Goal: Task Accomplishment & Management: Manage account settings

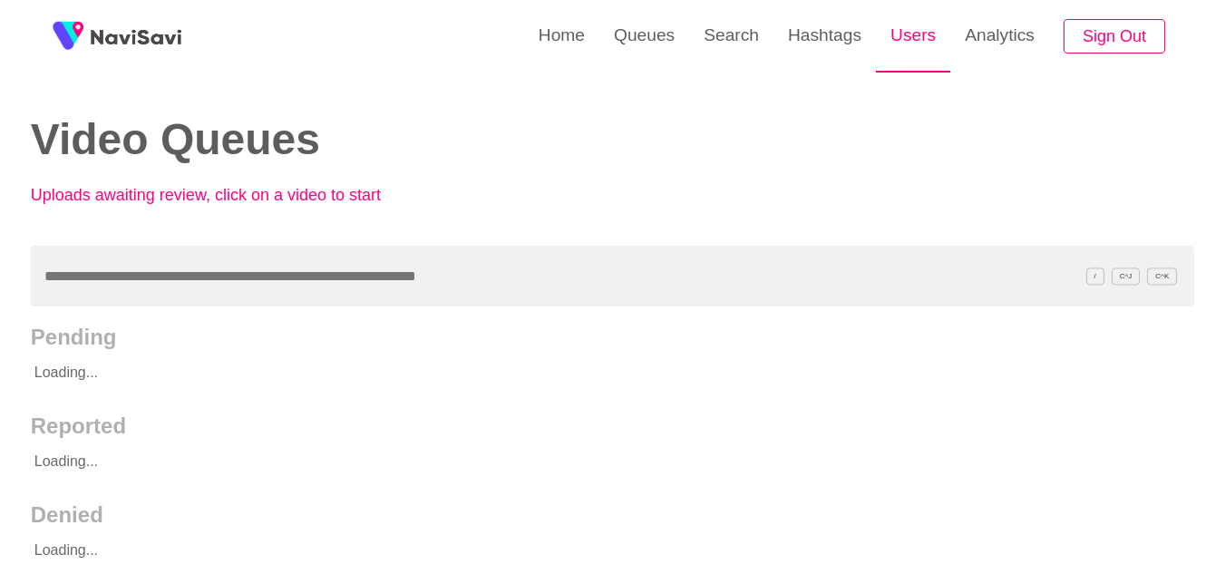
click at [916, 30] on link "Users" at bounding box center [913, 35] width 74 height 71
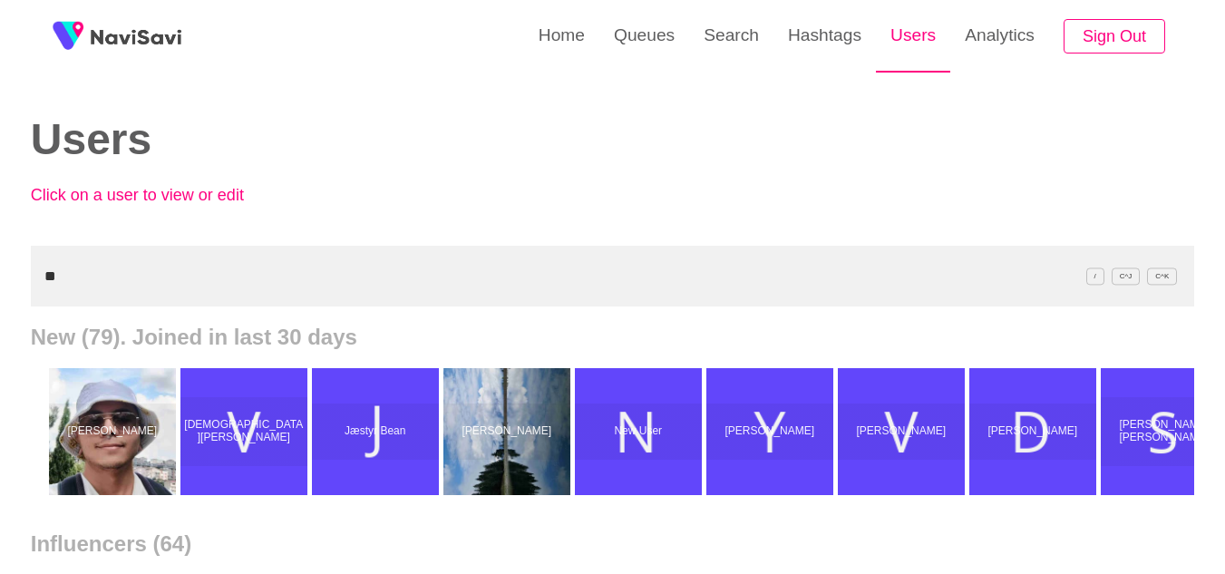
type input "*"
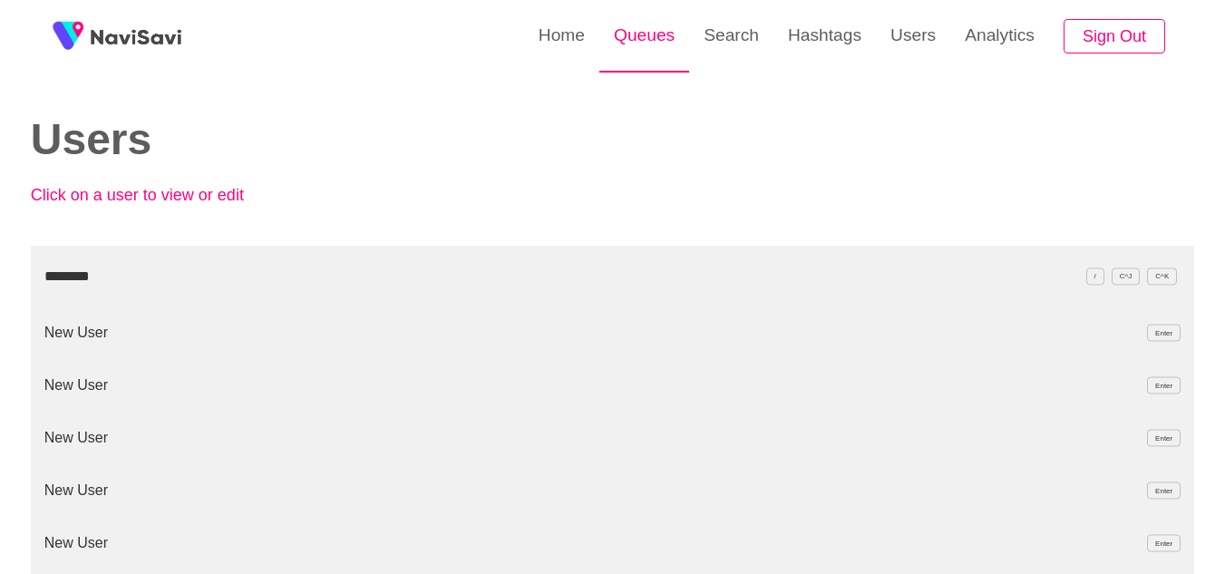
type input "********"
drag, startPoint x: 132, startPoint y: 292, endPoint x: 0, endPoint y: 287, distance: 132.5
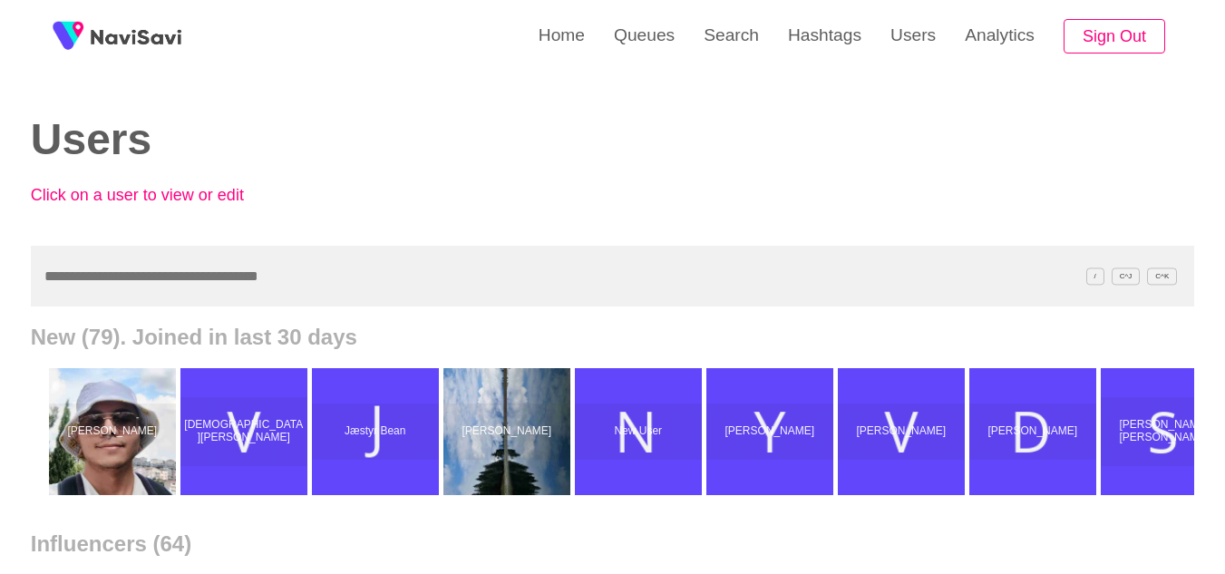
paste input "**********"
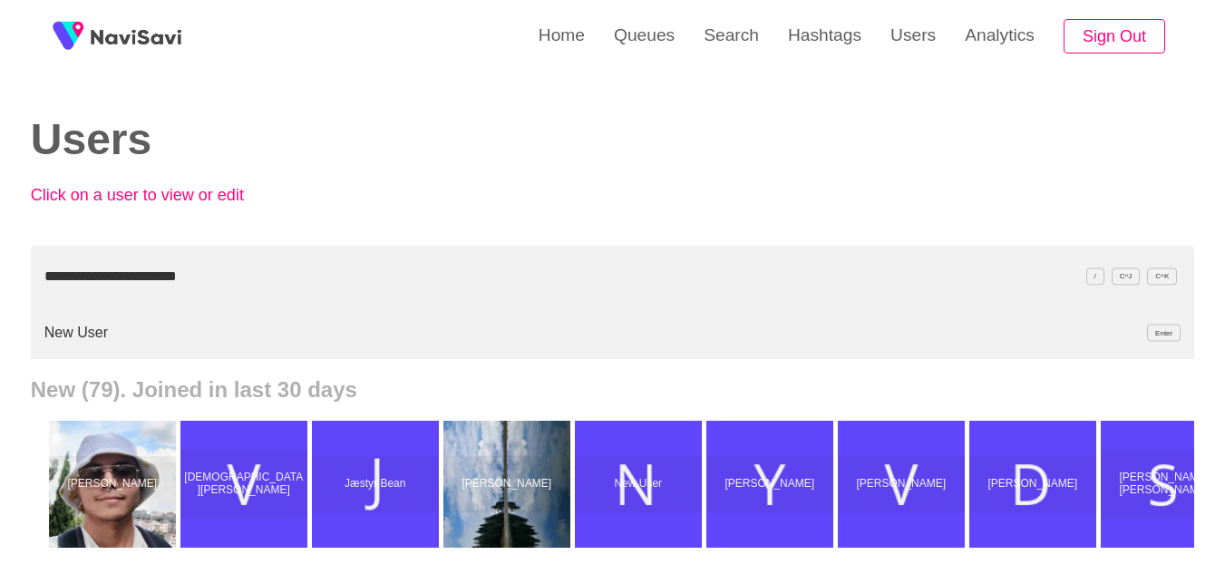
click at [69, 329] on li "New User Enter" at bounding box center [612, 333] width 1163 height 53
type input "**********"
drag, startPoint x: 258, startPoint y: 266, endPoint x: 0, endPoint y: 213, distance: 263.7
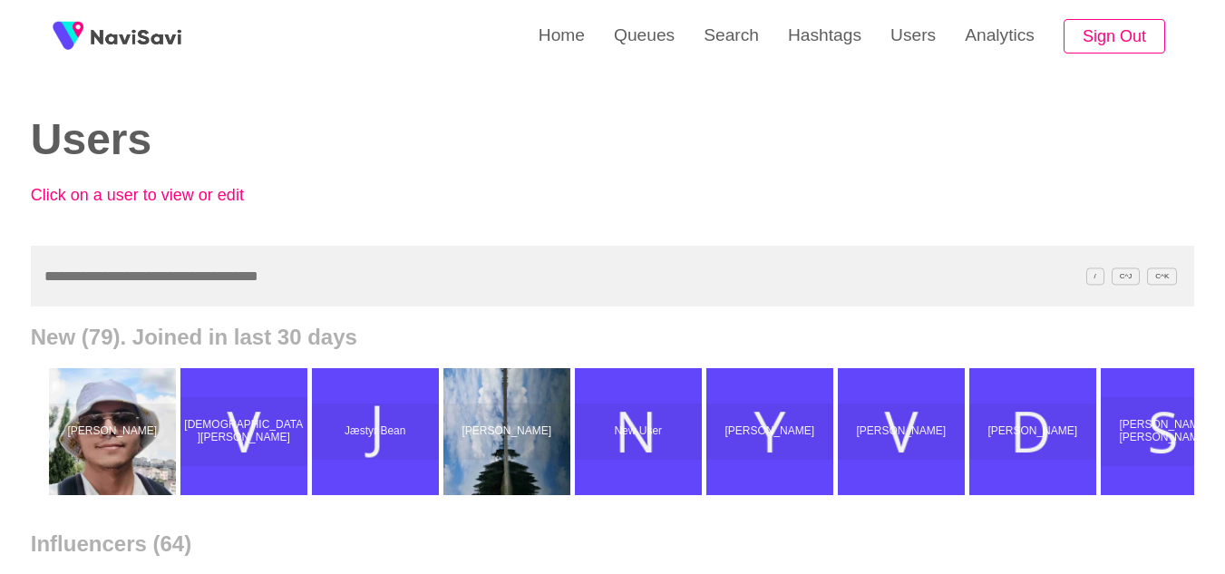
paste input "*********"
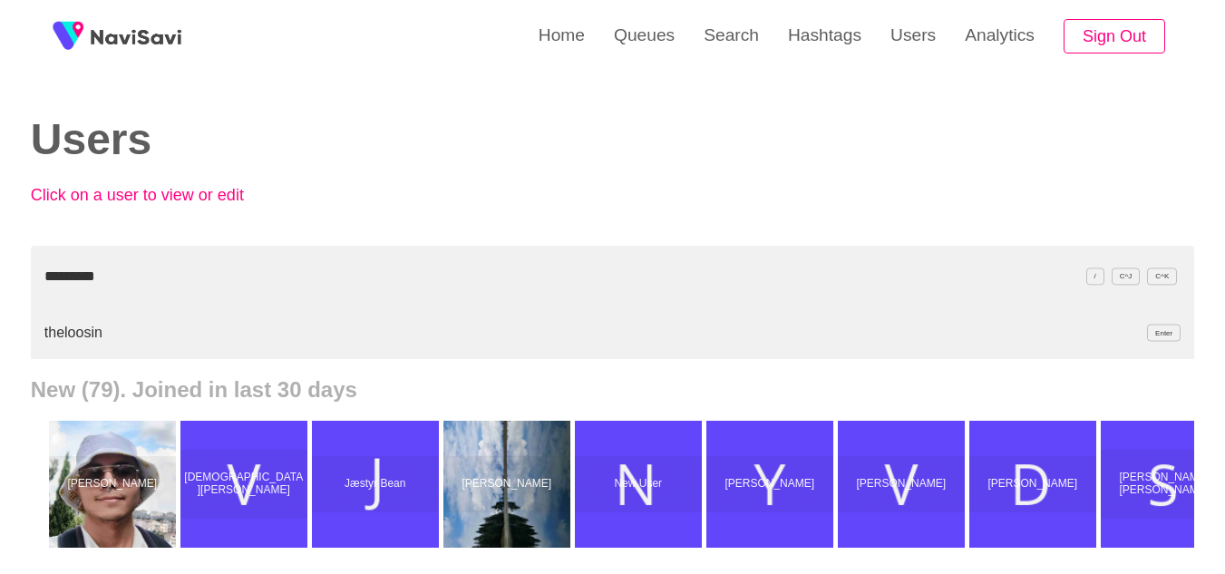
click at [66, 337] on li "theloosin Enter" at bounding box center [612, 333] width 1163 height 53
click at [94, 336] on li "theloosin Enter" at bounding box center [612, 333] width 1163 height 53
drag, startPoint x: 181, startPoint y: 273, endPoint x: 0, endPoint y: 258, distance: 181.9
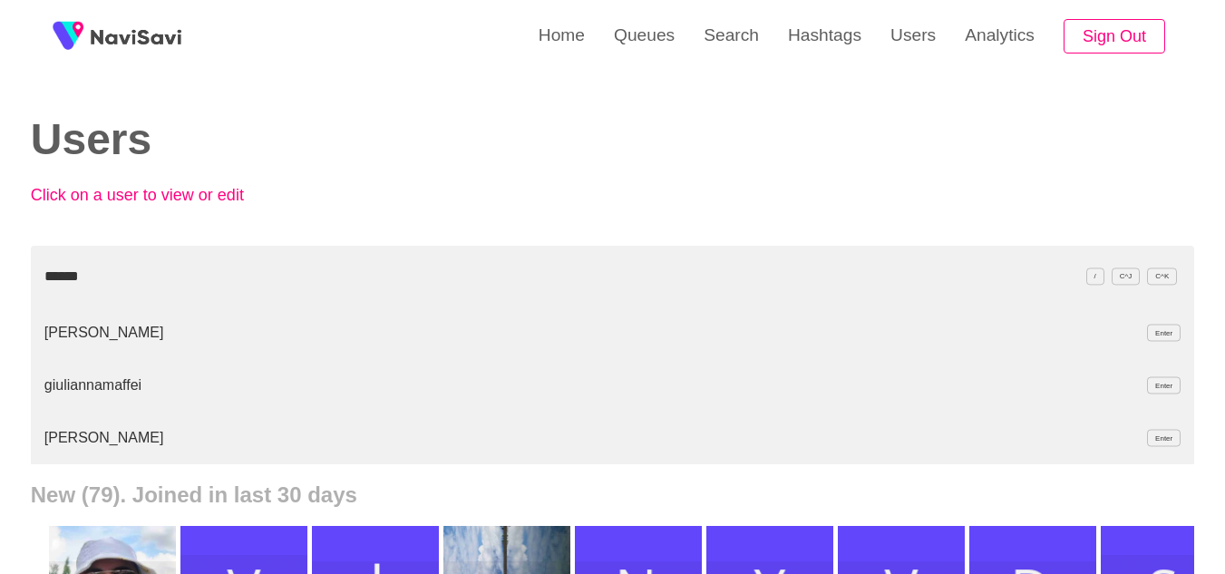
click at [71, 337] on li "Giulia Enter" at bounding box center [612, 333] width 1163 height 53
click at [59, 435] on li "giulia Enter" at bounding box center [612, 438] width 1163 height 53
drag, startPoint x: 135, startPoint y: 278, endPoint x: 0, endPoint y: 262, distance: 136.1
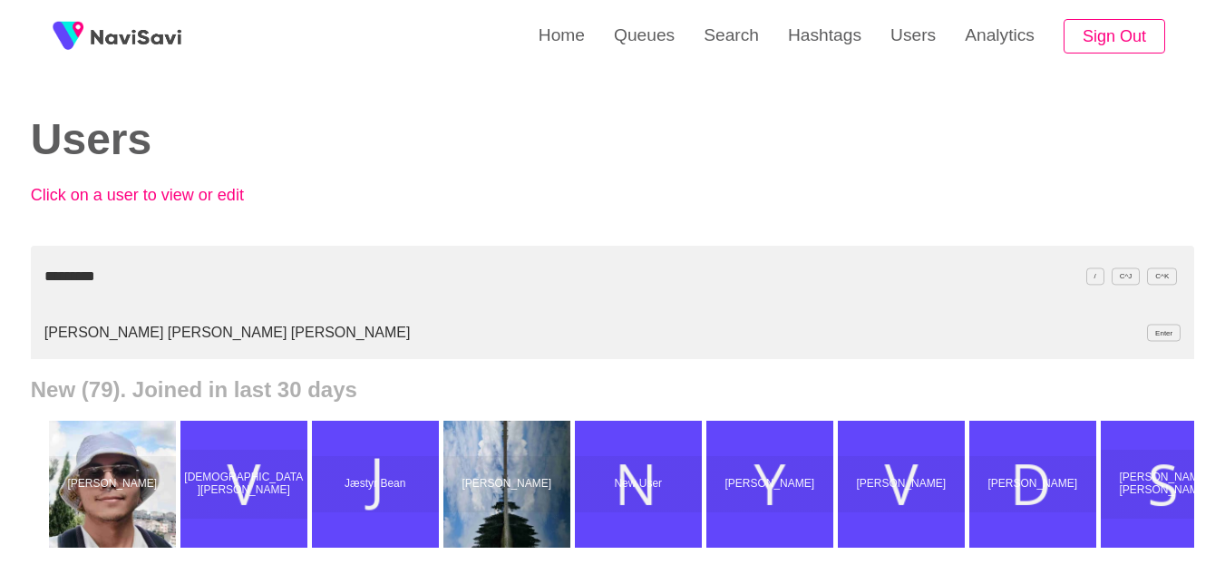
click at [108, 340] on li "JUAN ADRIÁN RAMÍREZ MORALES Enter" at bounding box center [612, 333] width 1163 height 53
drag, startPoint x: 192, startPoint y: 256, endPoint x: 0, endPoint y: 205, distance: 198.8
type input "*"
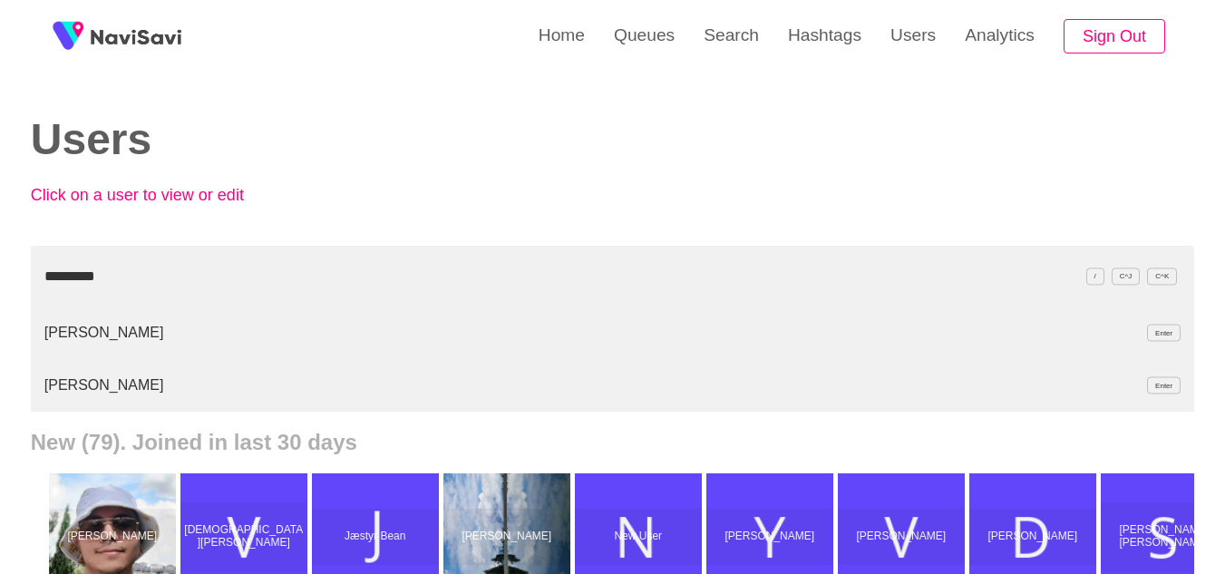
click at [97, 336] on li "James Alldred Enter" at bounding box center [612, 333] width 1163 height 53
click at [77, 383] on li "James Alldred Enter" at bounding box center [612, 385] width 1163 height 53
drag, startPoint x: 141, startPoint y: 263, endPoint x: 0, endPoint y: 248, distance: 142.2
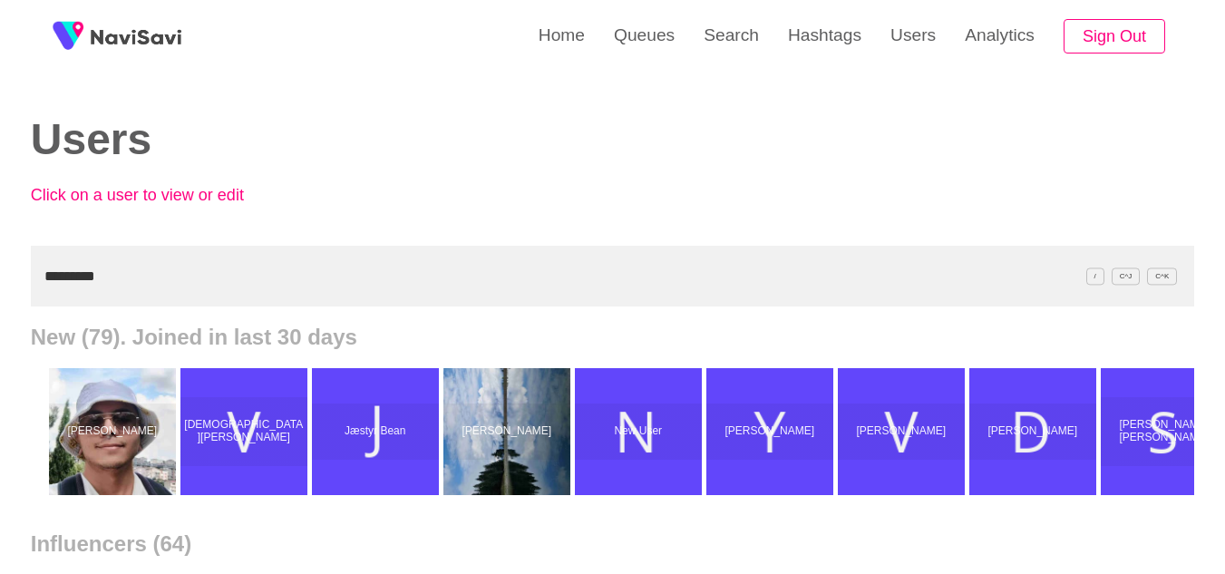
click at [165, 270] on input "*********" at bounding box center [612, 276] width 1163 height 61
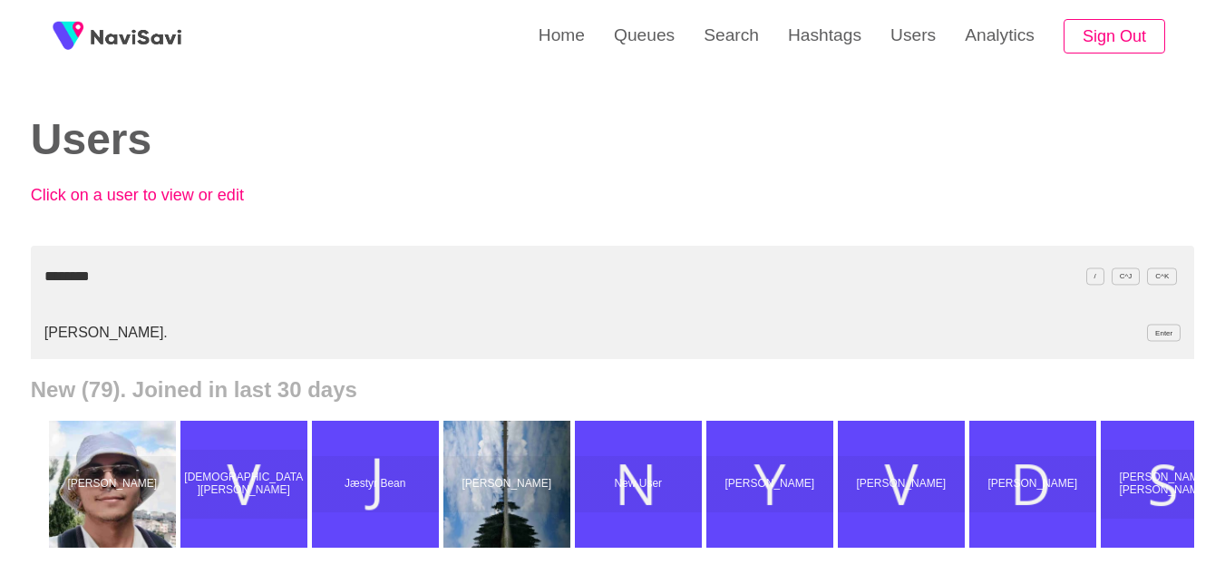
click at [90, 346] on li "[PERSON_NAME]. Enter" at bounding box center [612, 333] width 1163 height 53
type input "********"
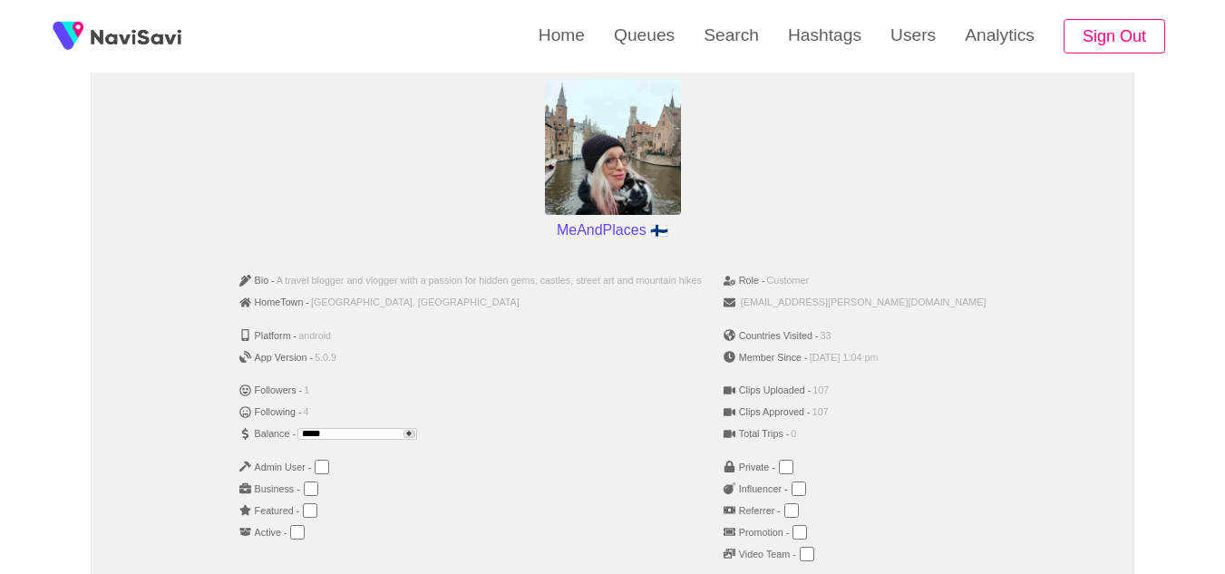
scroll to position [162, 0]
drag, startPoint x: 385, startPoint y: 428, endPoint x: 253, endPoint y: 427, distance: 132.4
click at [253, 427] on div "Bio - A travel blogger and vlogger with a passion for hidden gems, castles, str…" at bounding box center [612, 422] width 1012 height 321
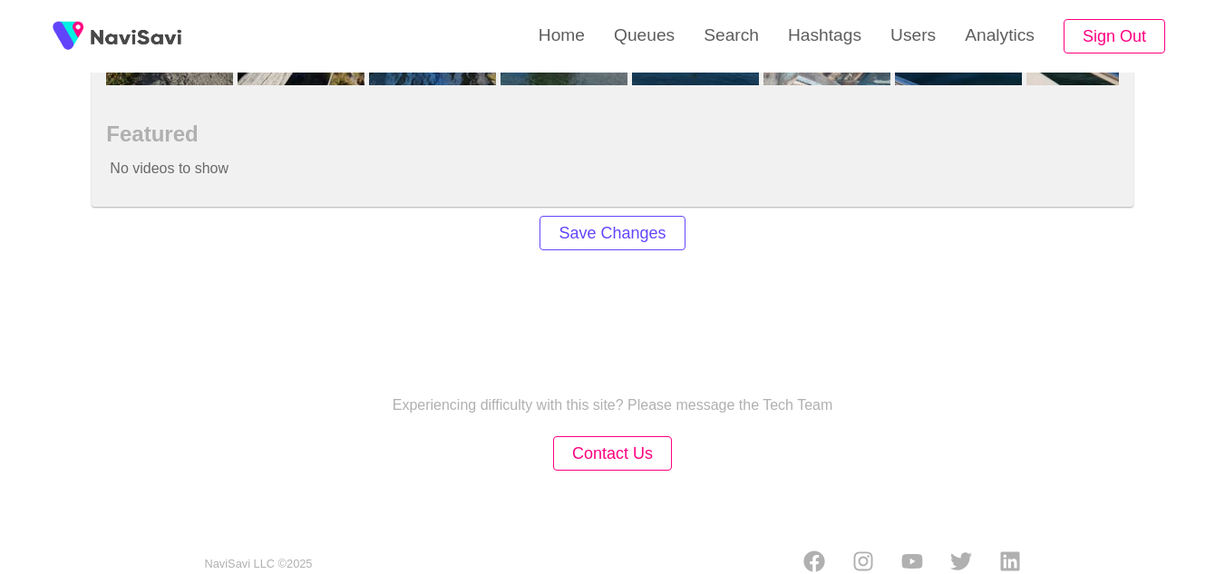
scroll to position [1113, 0]
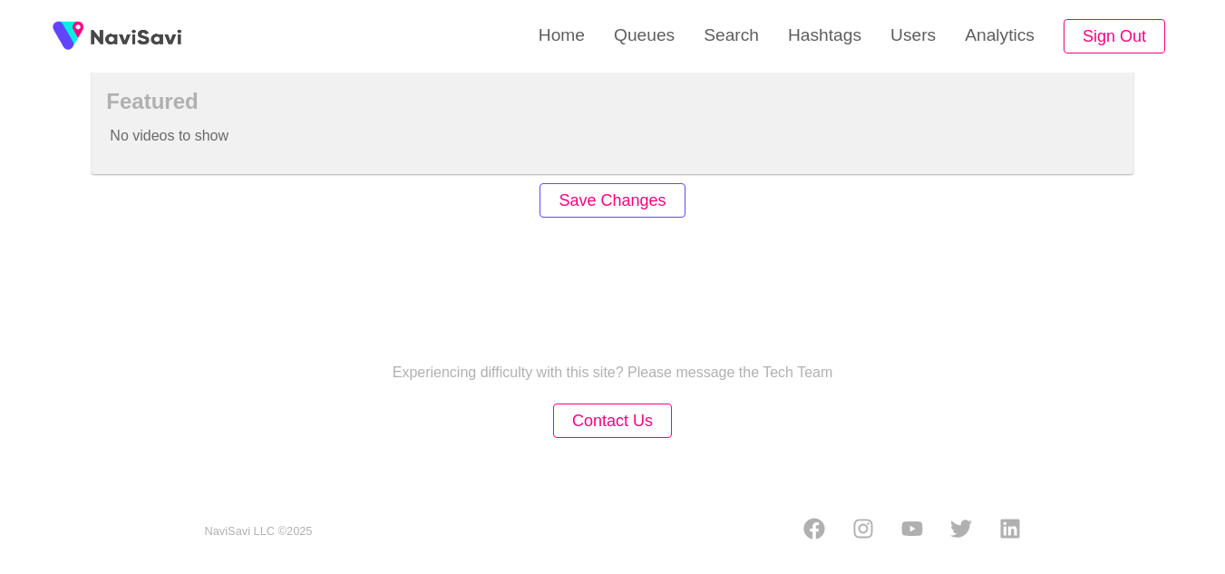
type input "***"
click at [627, 195] on button "Save Changes" at bounding box center [612, 200] width 145 height 35
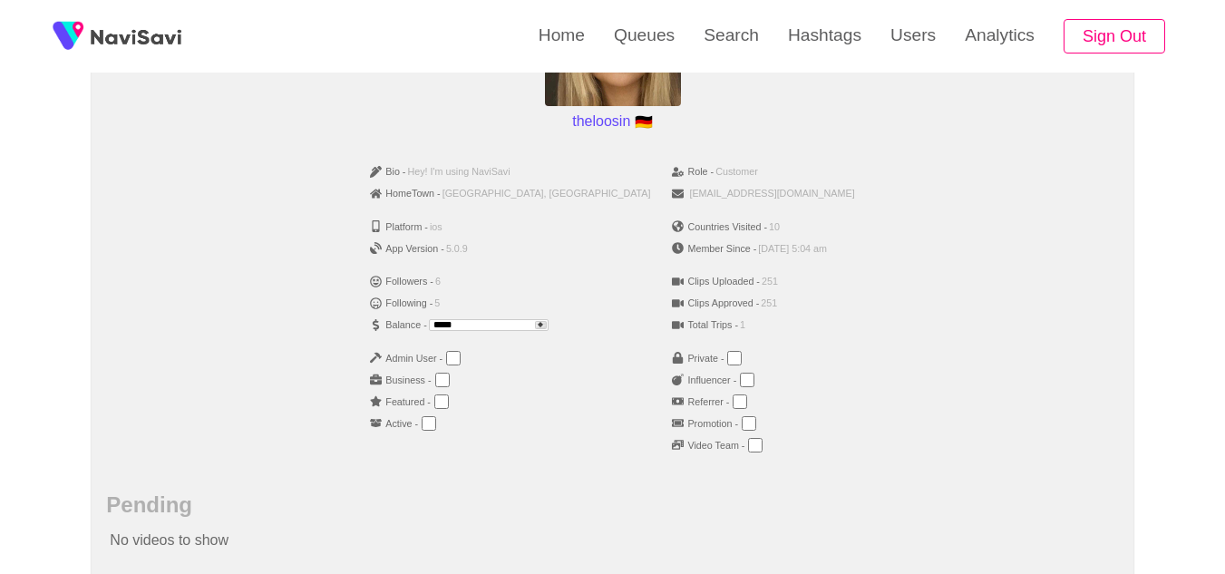
scroll to position [271, 0]
drag, startPoint x: 516, startPoint y: 324, endPoint x: 432, endPoint y: 322, distance: 84.4
click at [432, 322] on li "Balance - *****" at bounding box center [510, 324] width 280 height 22
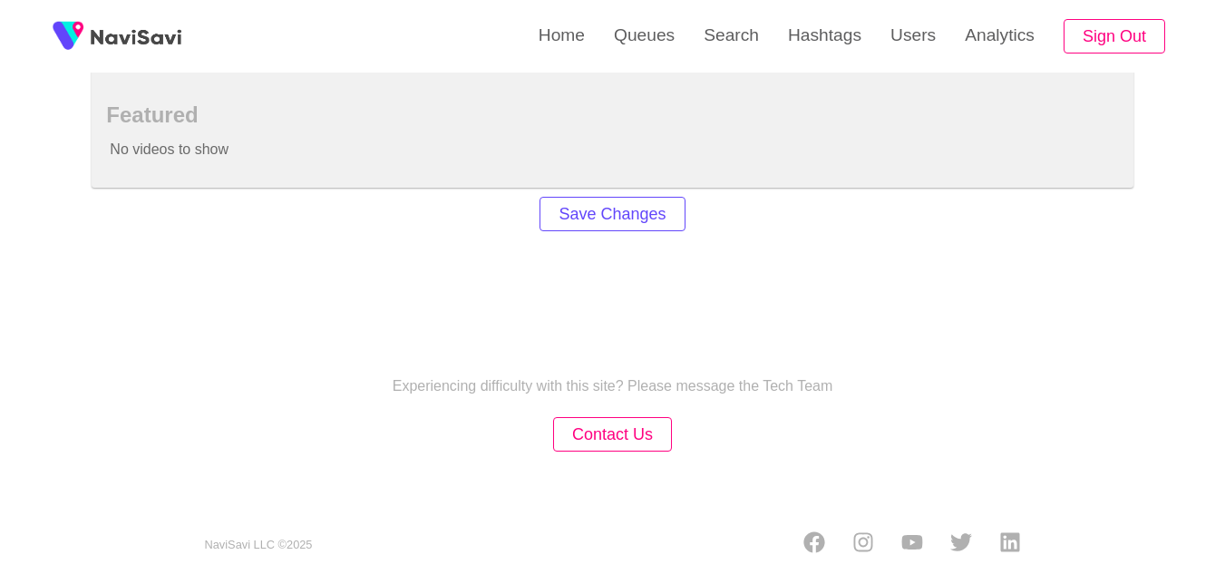
scroll to position [1107, 0]
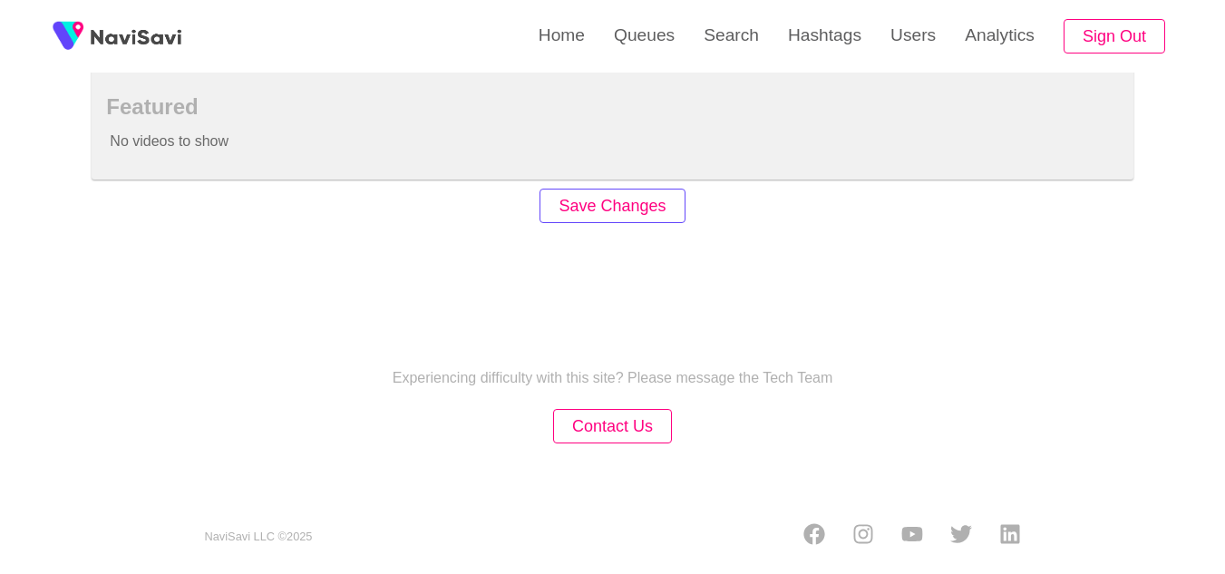
type input "***"
click at [611, 219] on button "Save Changes" at bounding box center [612, 206] width 145 height 35
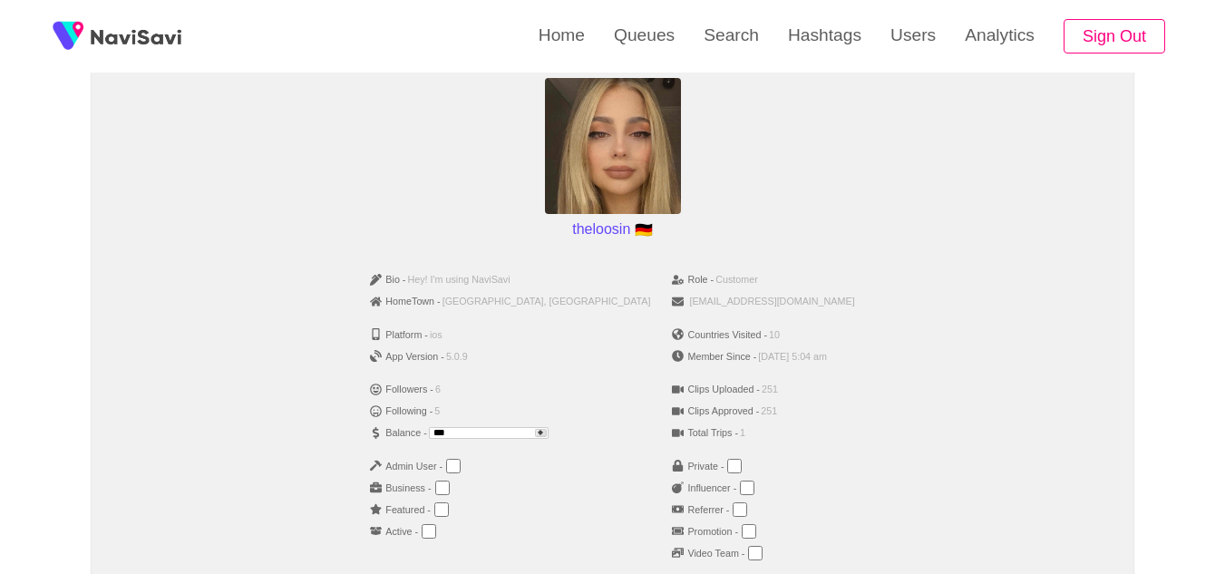
scroll to position [160, 0]
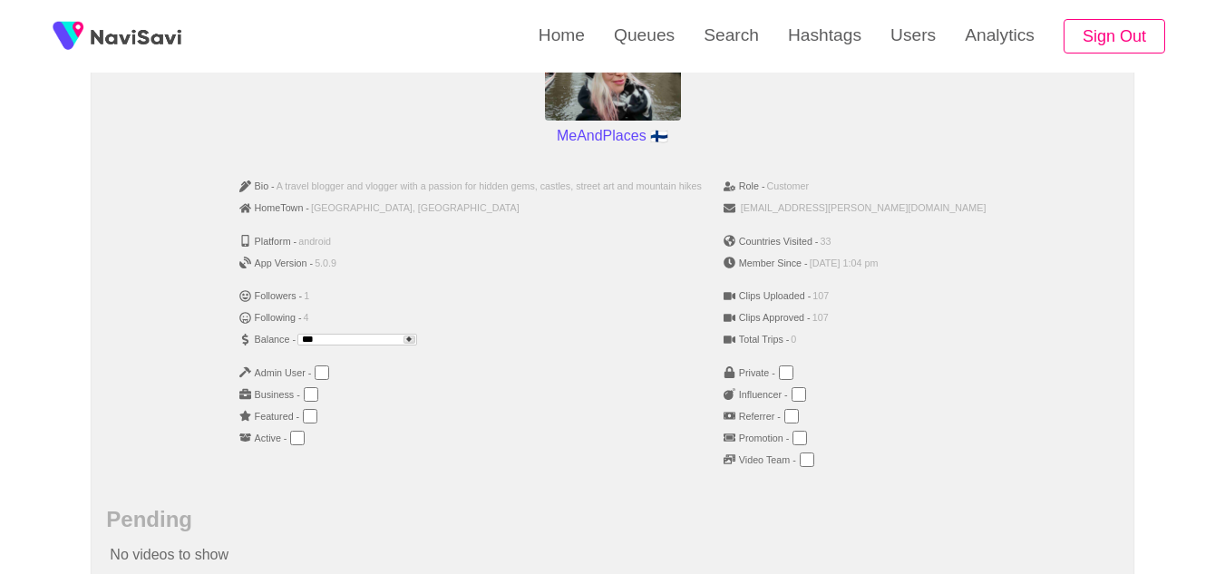
scroll to position [256, 0]
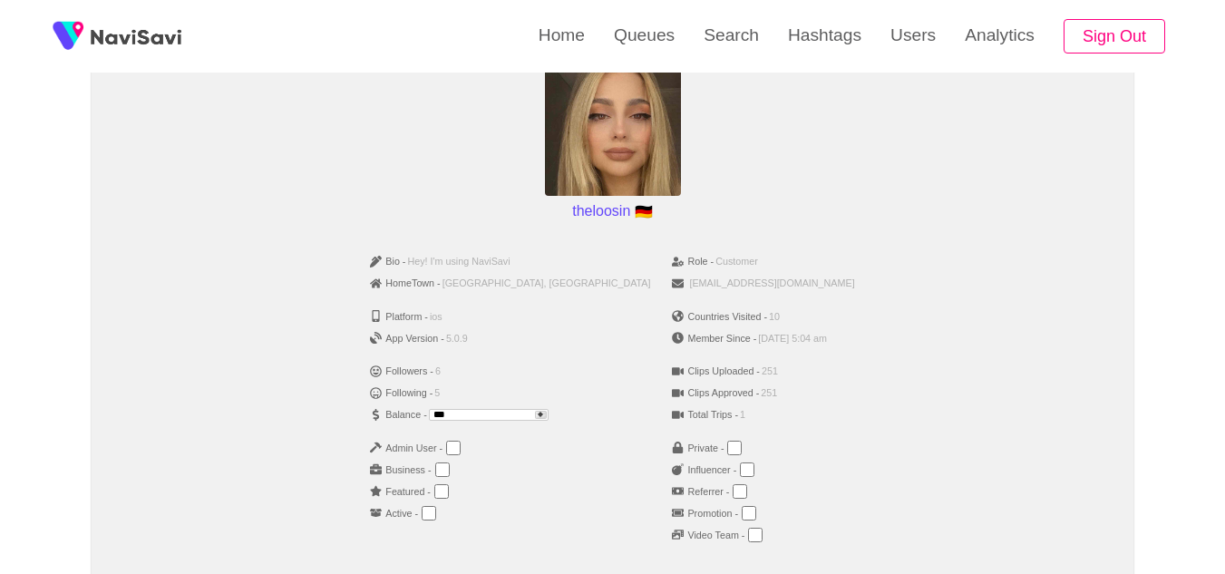
scroll to position [181, 0]
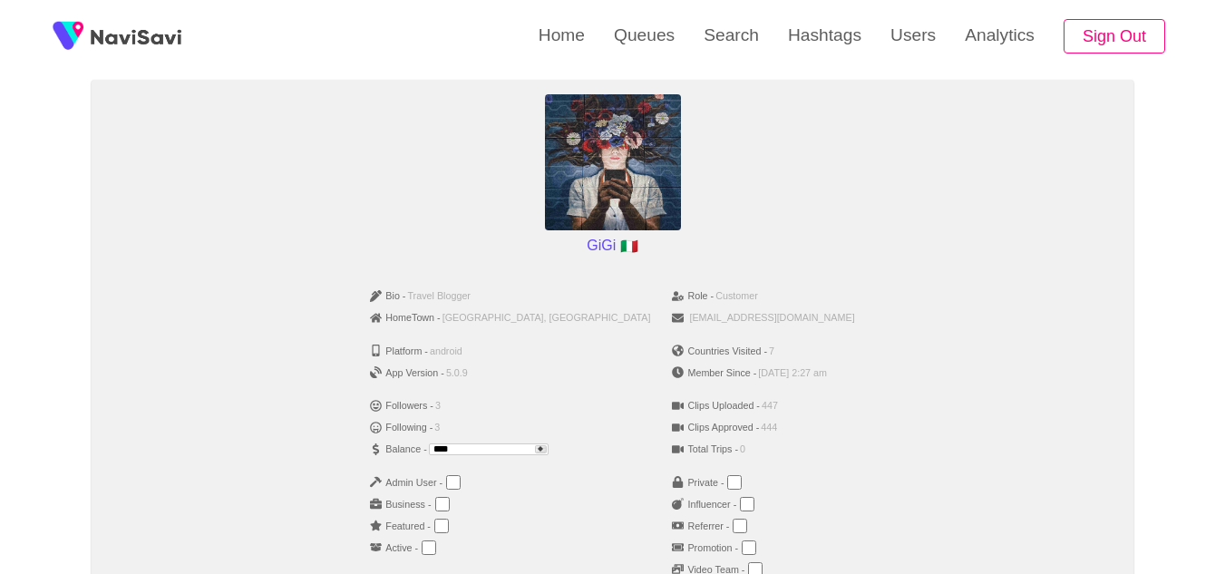
scroll to position [147, 0]
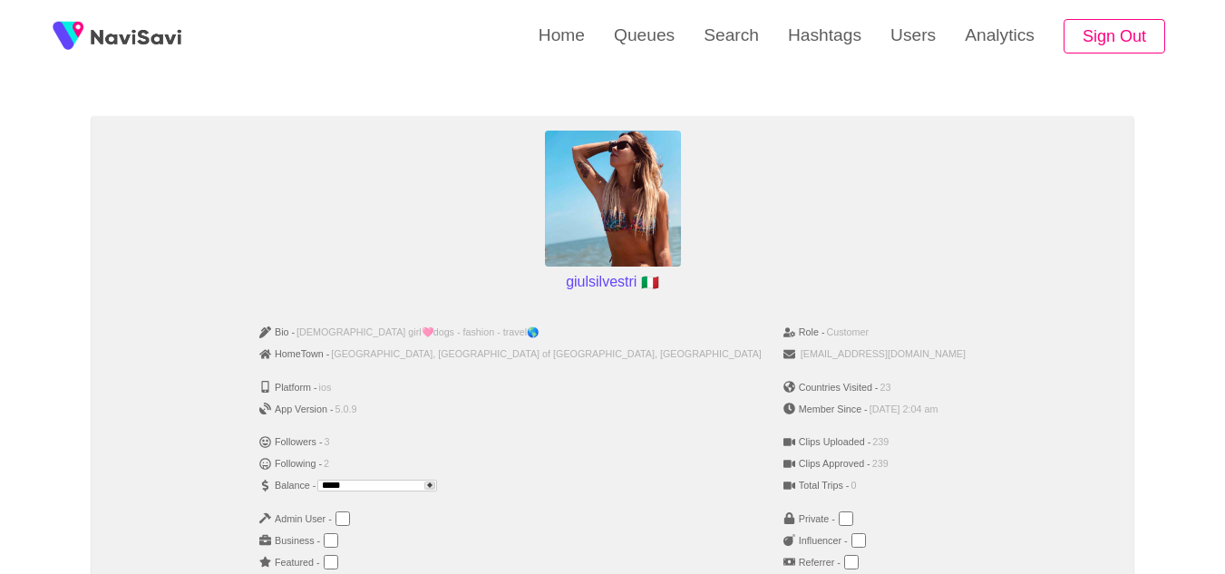
scroll to position [111, 0]
drag, startPoint x: 481, startPoint y: 481, endPoint x: 362, endPoint y: 482, distance: 118.8
click at [362, 482] on div "Bio - [DEMOGRAPHIC_DATA] girl🩷dogs - fashion - travel🌎 HomeTown - [GEOGRAPHIC_D…" at bounding box center [612, 474] width 1012 height 321
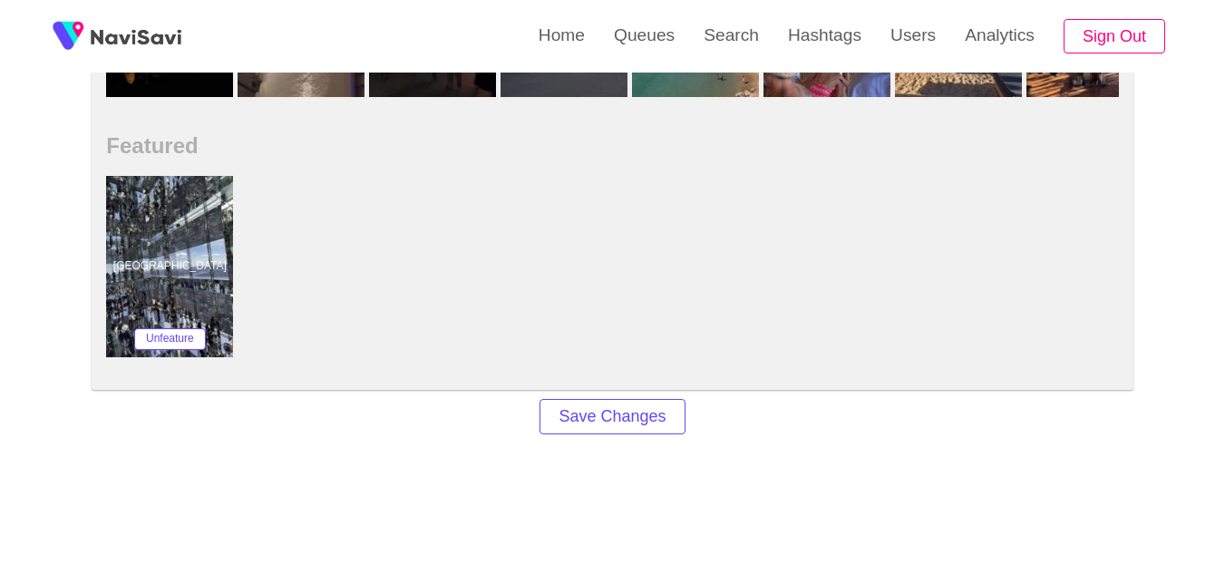
scroll to position [1070, 0]
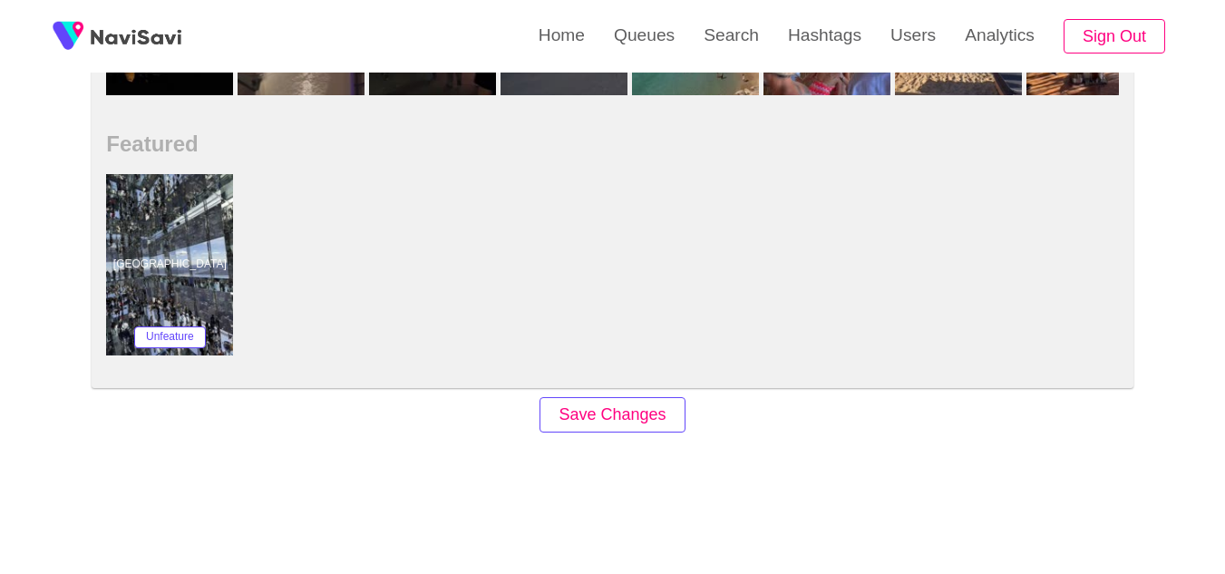
type input "***"
click at [597, 420] on button "Save Changes" at bounding box center [612, 414] width 145 height 35
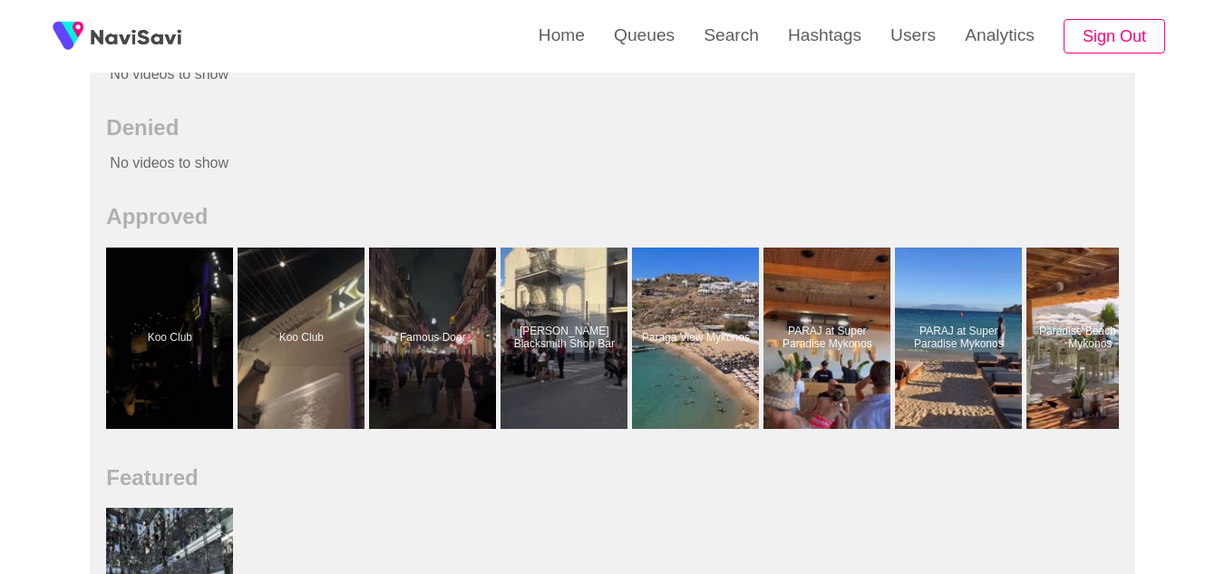
scroll to position [737, 0]
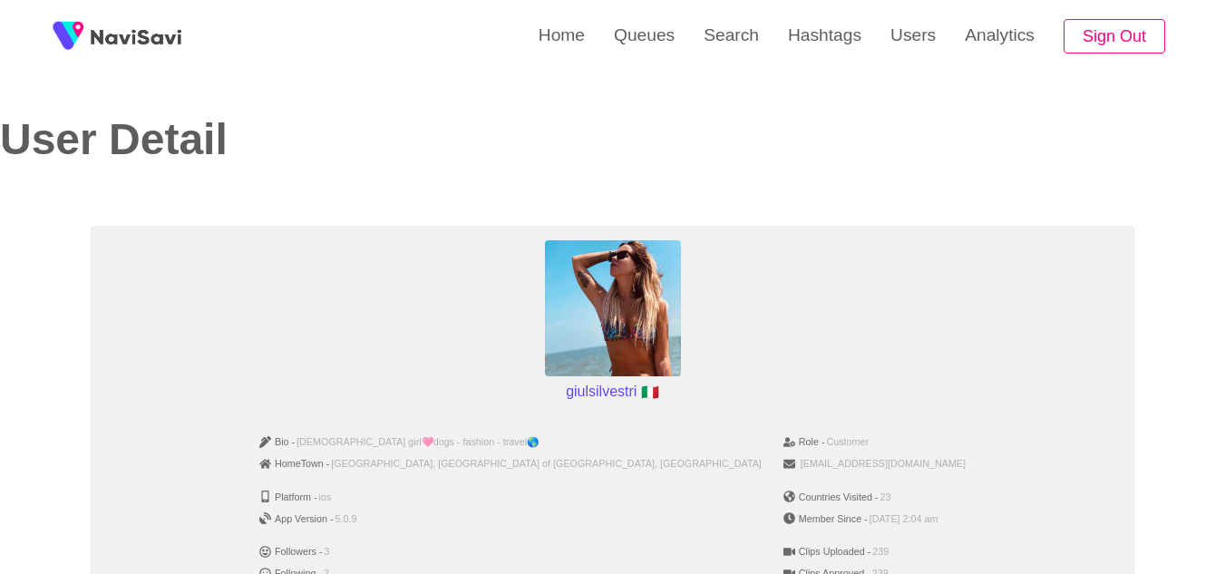
scroll to position [164, 0]
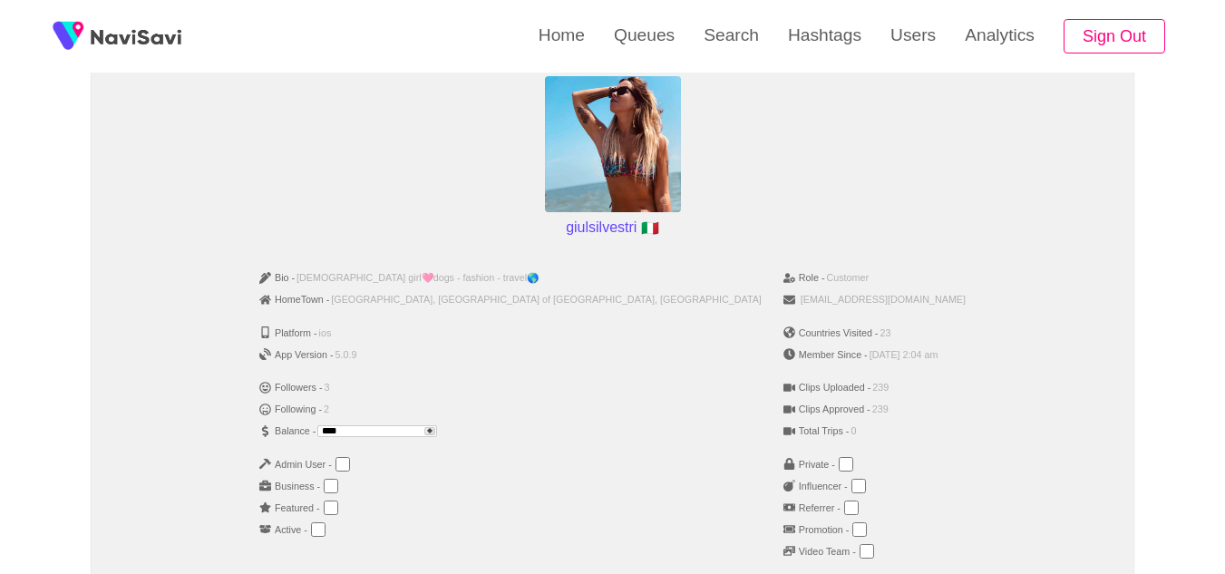
drag, startPoint x: 514, startPoint y: 429, endPoint x: 379, endPoint y: 423, distance: 135.2
click at [379, 423] on li "Balance - ****" at bounding box center [510, 431] width 502 height 22
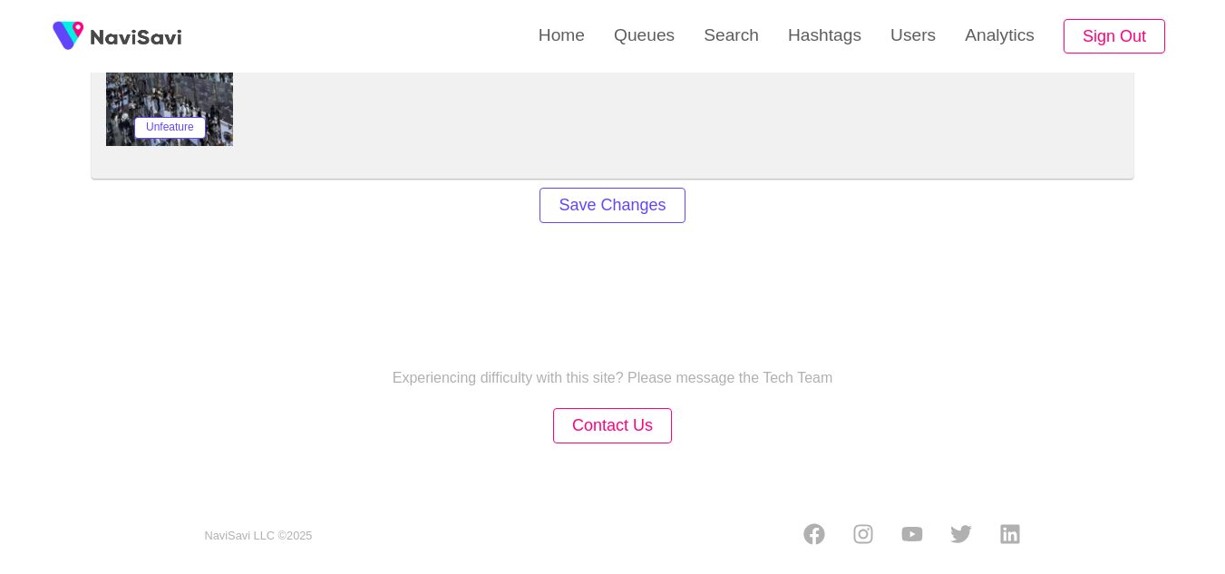
scroll to position [1282, 0]
type input "***"
click at [655, 208] on button "Save Changes" at bounding box center [612, 202] width 145 height 35
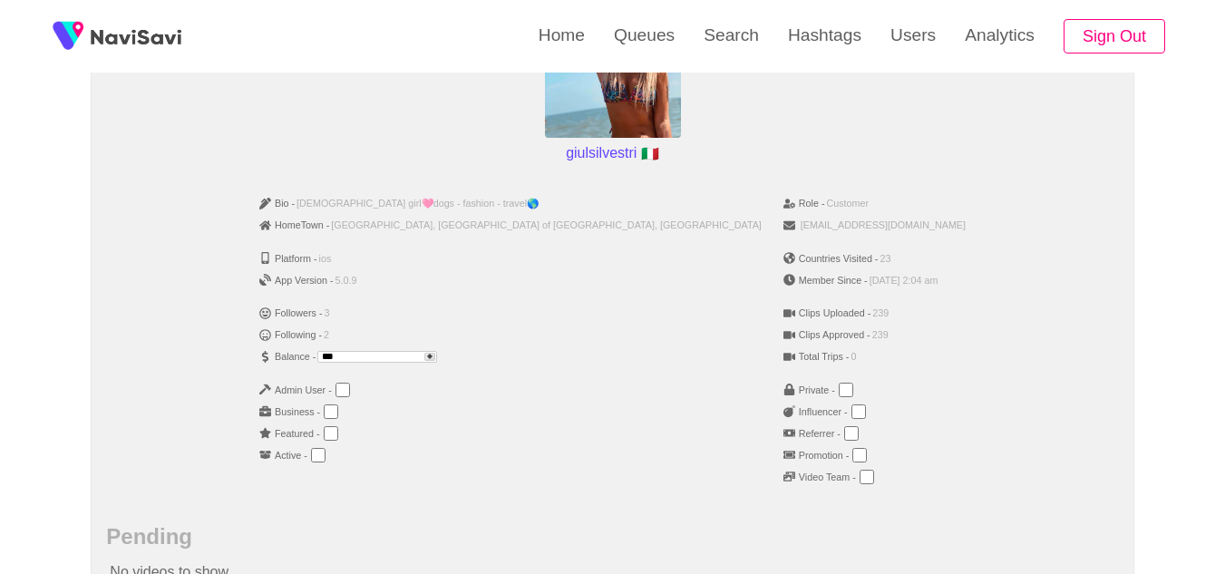
scroll to position [239, 0]
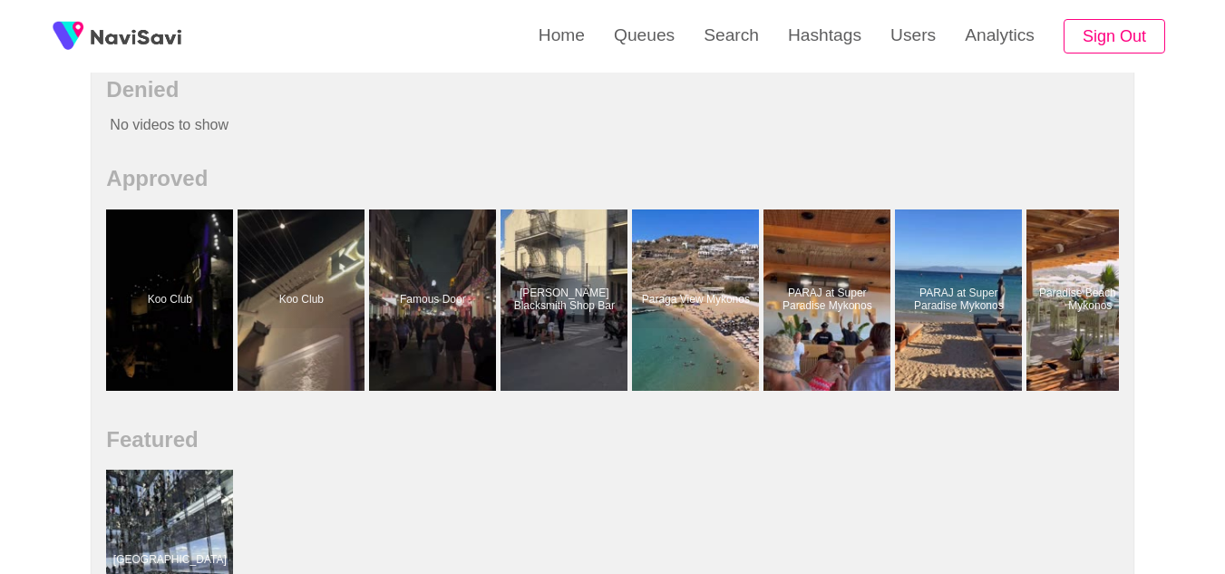
scroll to position [775, 0]
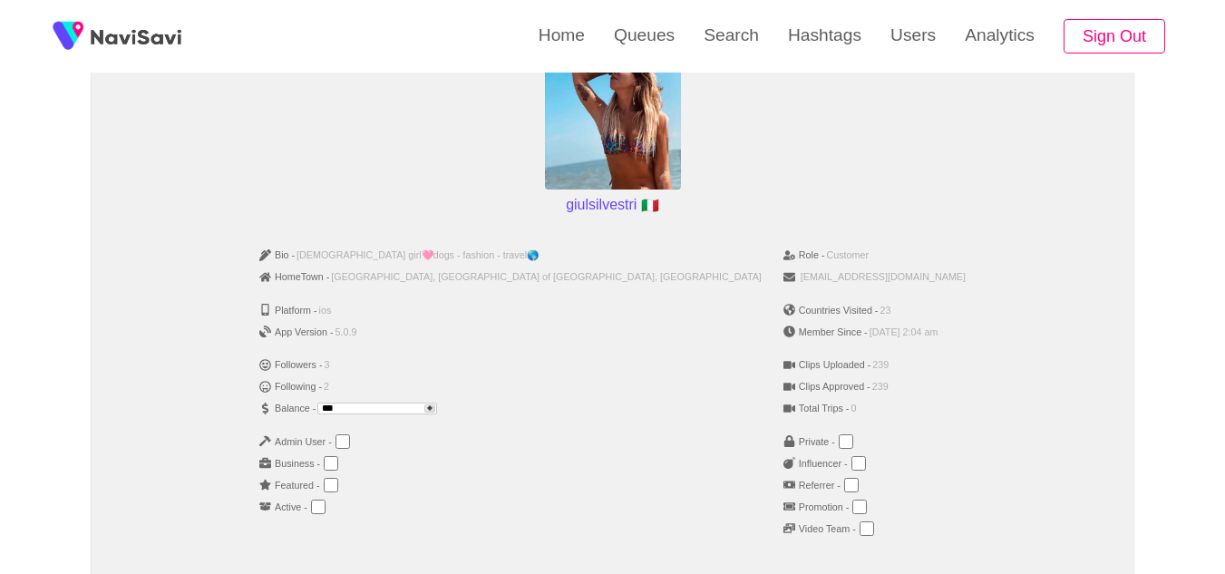
scroll to position [188, 0]
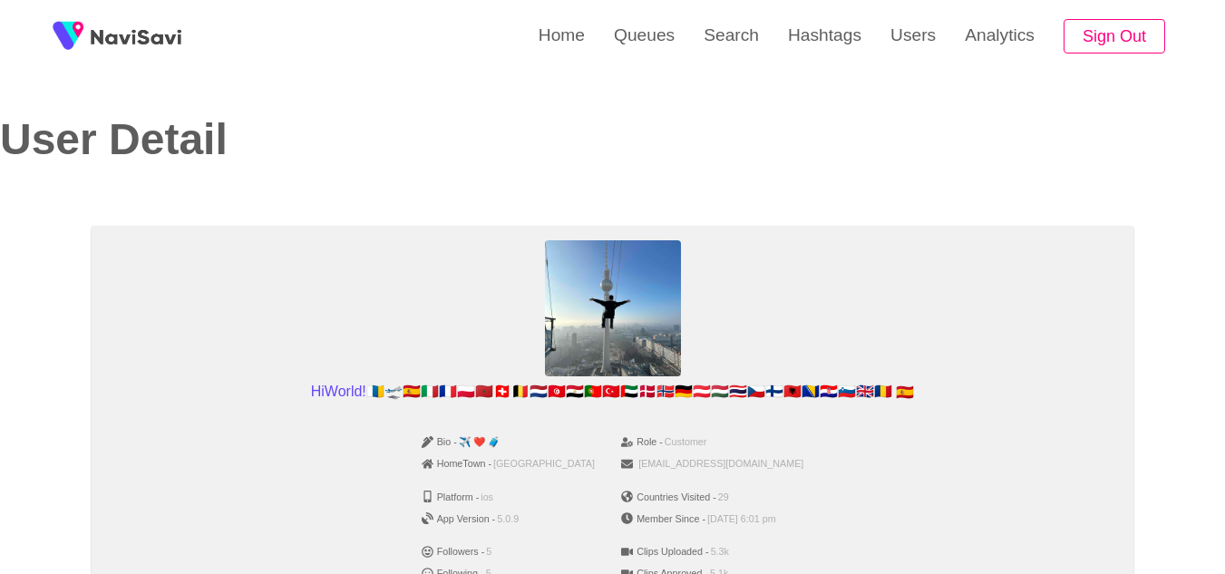
scroll to position [178, 0]
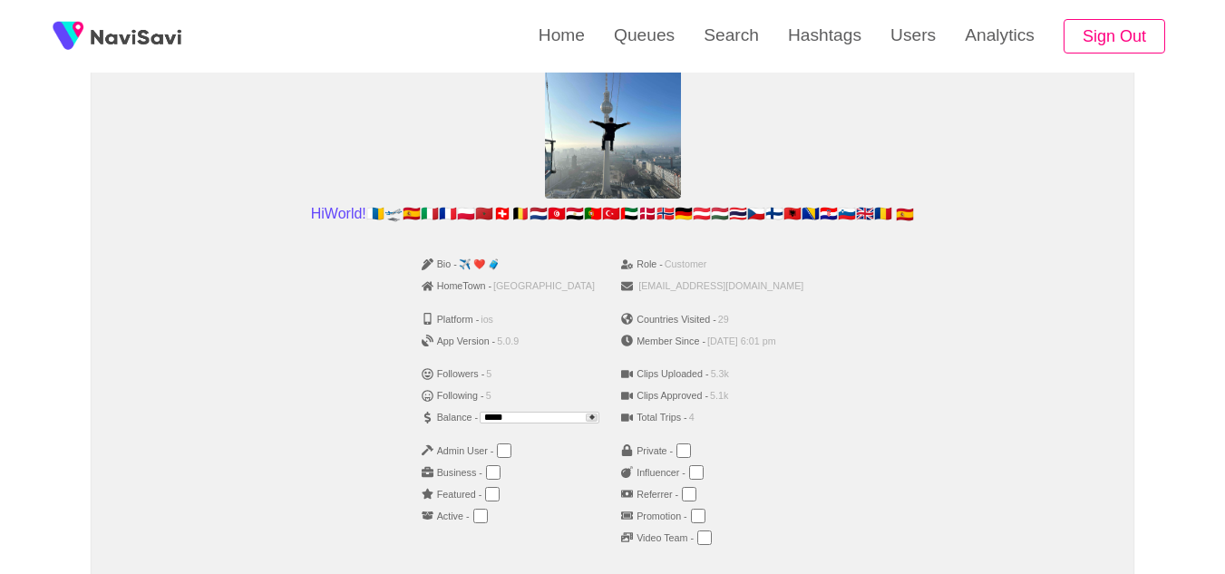
drag, startPoint x: 494, startPoint y: 414, endPoint x: 367, endPoint y: 409, distance: 127.0
click at [367, 409] on div "Bio - ✈️ ❤️ 🧳 HomeTown - Spain Platform - ios App Version - 5.0.9 Followers - 5…" at bounding box center [612, 407] width 1012 height 321
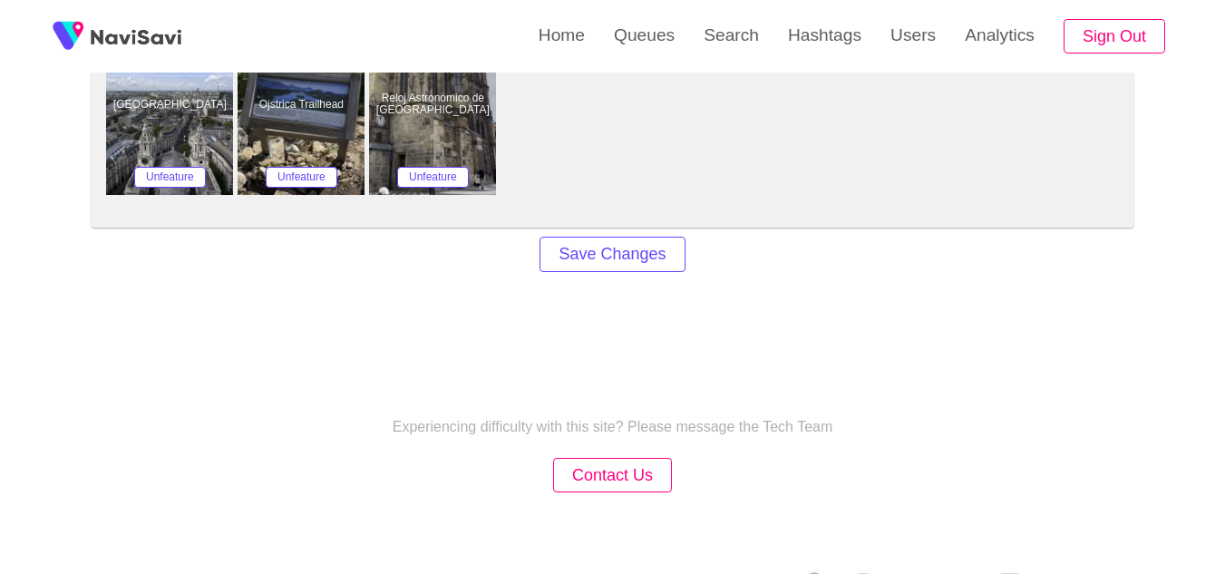
scroll to position [1582, 0]
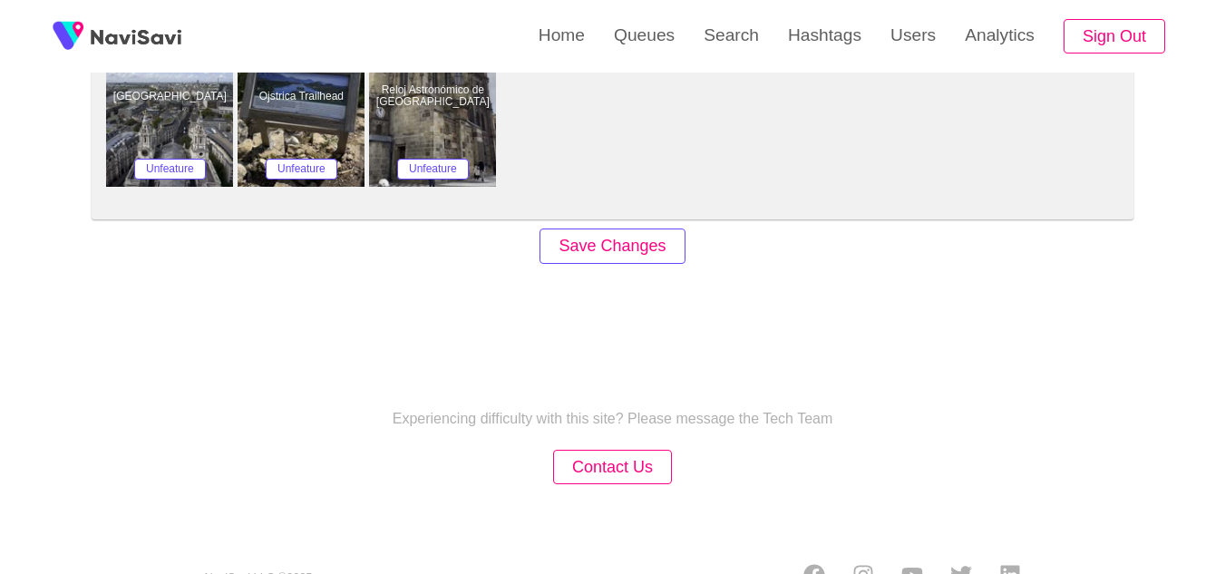
type input "***"
click at [614, 248] on button "Save Changes" at bounding box center [612, 246] width 145 height 35
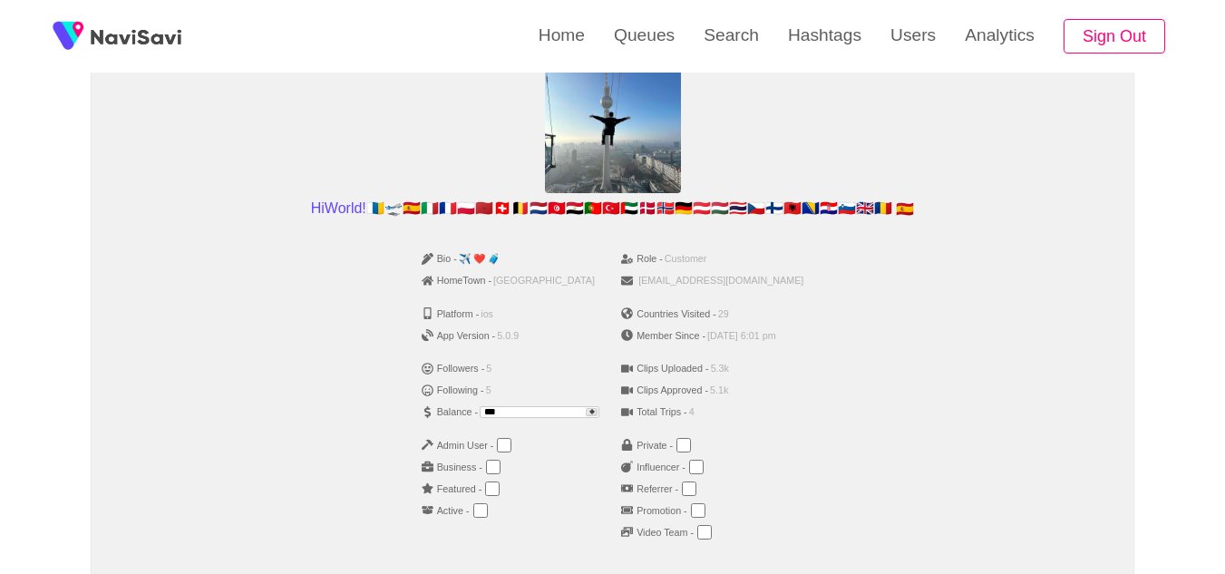
scroll to position [225, 0]
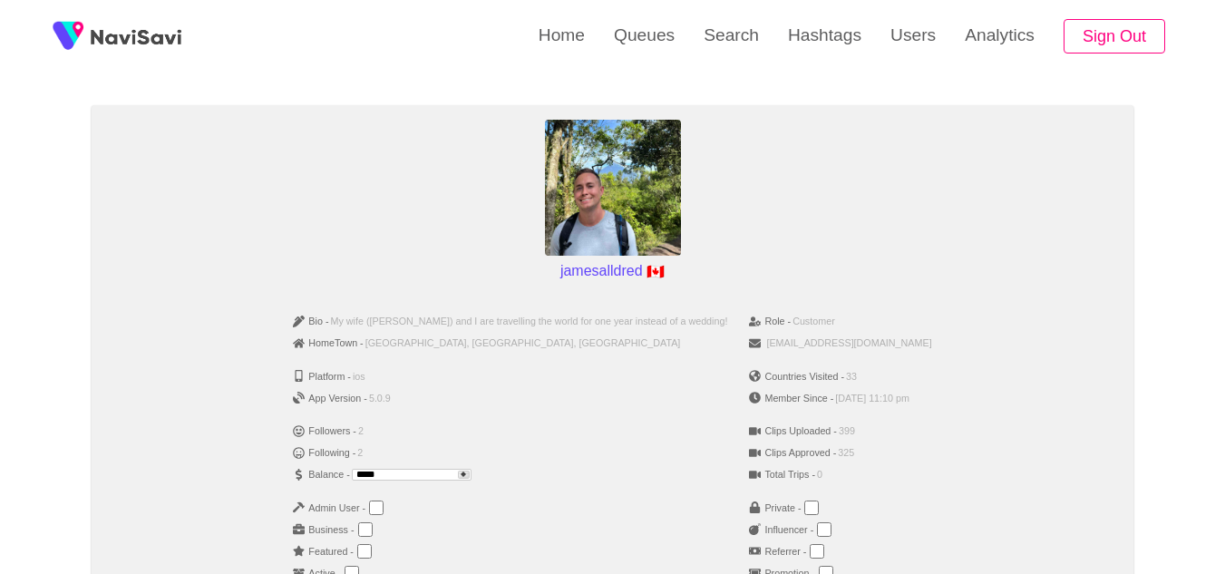
scroll to position [120, 0]
drag, startPoint x: 422, startPoint y: 474, endPoint x: 255, endPoint y: 469, distance: 166.9
click at [255, 469] on div "Bio - My wife (Leanne) and I are travelling the world for one year instead of a…" at bounding box center [612, 465] width 1012 height 321
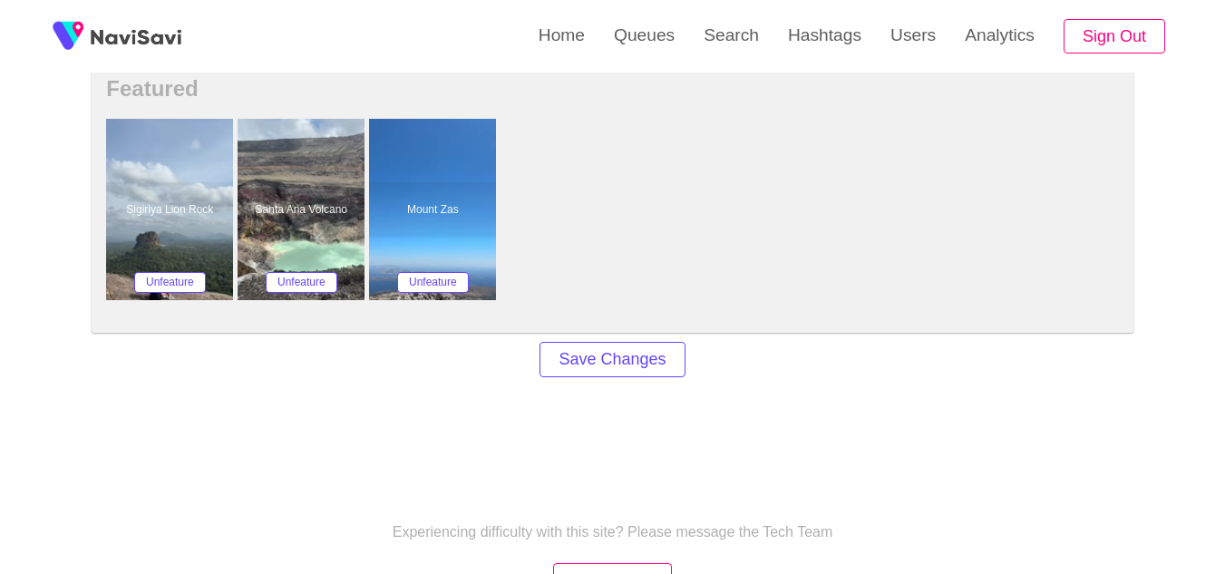
scroll to position [1473, 0]
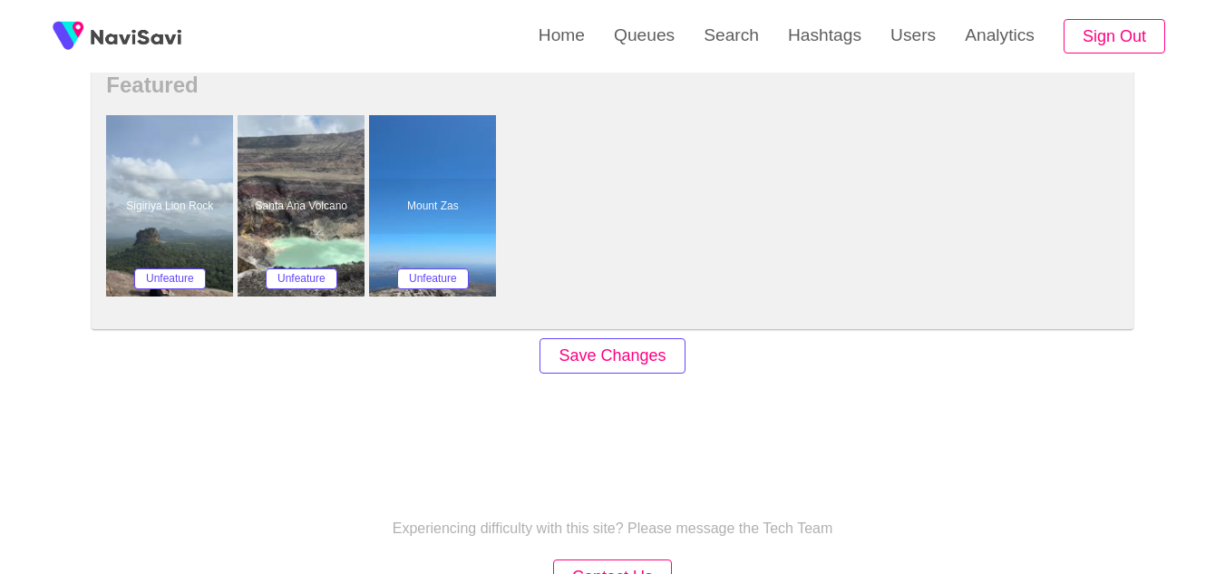
type input "***"
click at [631, 365] on button "Save Changes" at bounding box center [612, 355] width 145 height 35
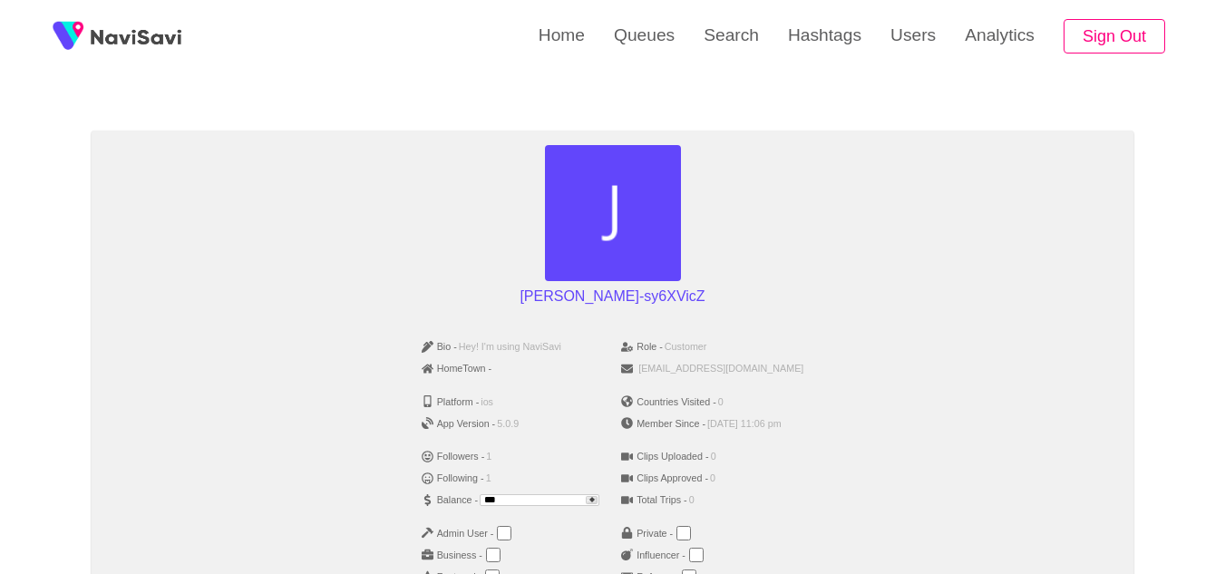
scroll to position [96, 0]
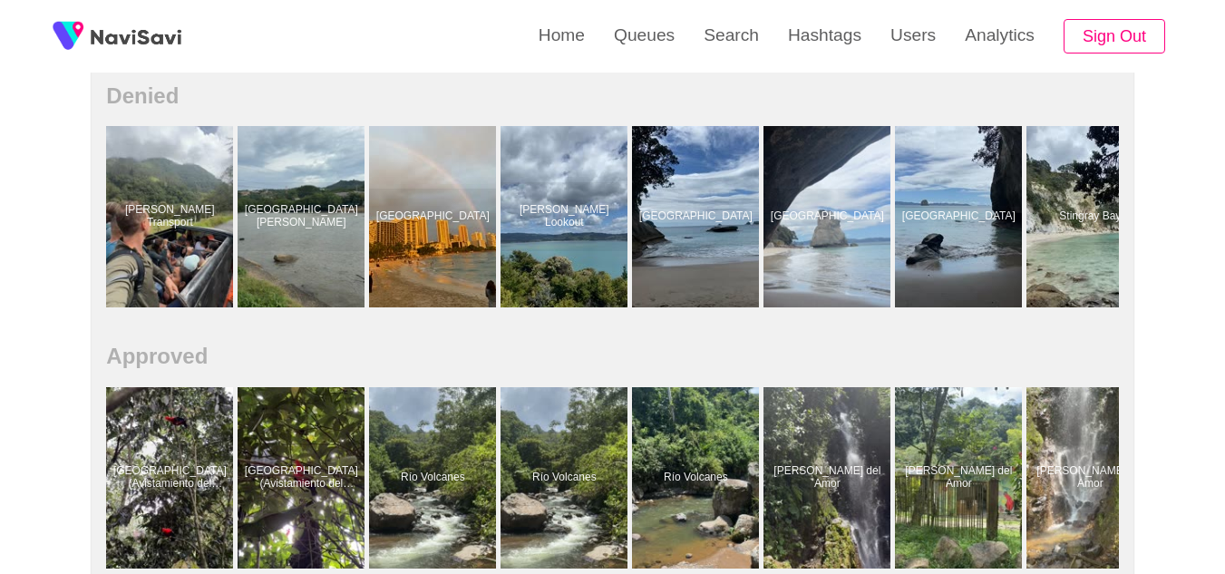
scroll to position [1284, 0]
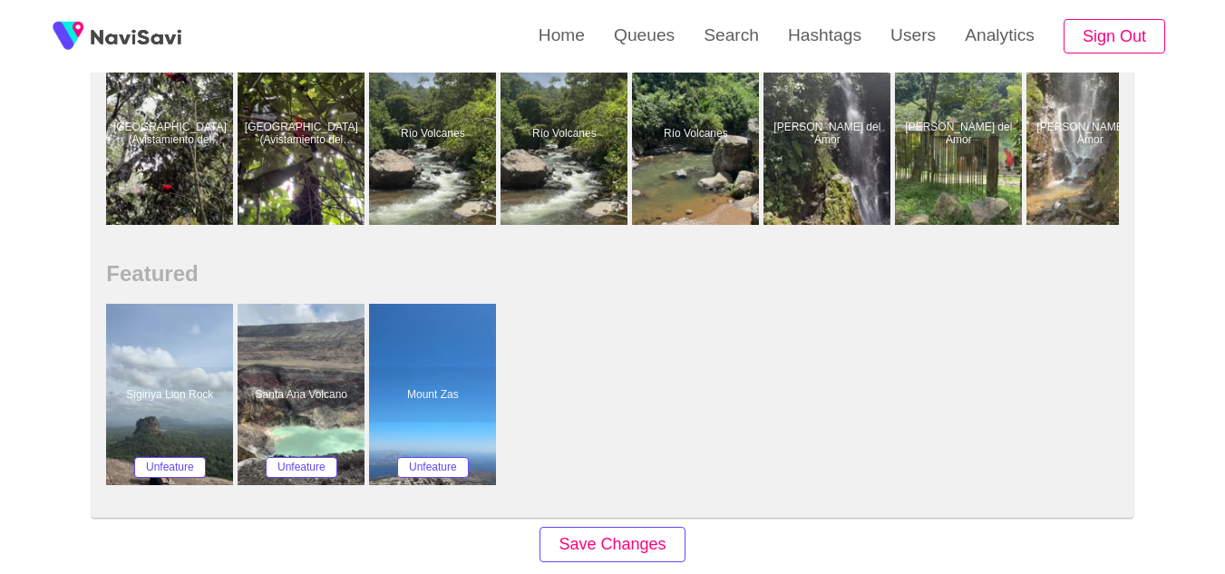
click at [625, 546] on button "Save Changes" at bounding box center [612, 544] width 145 height 35
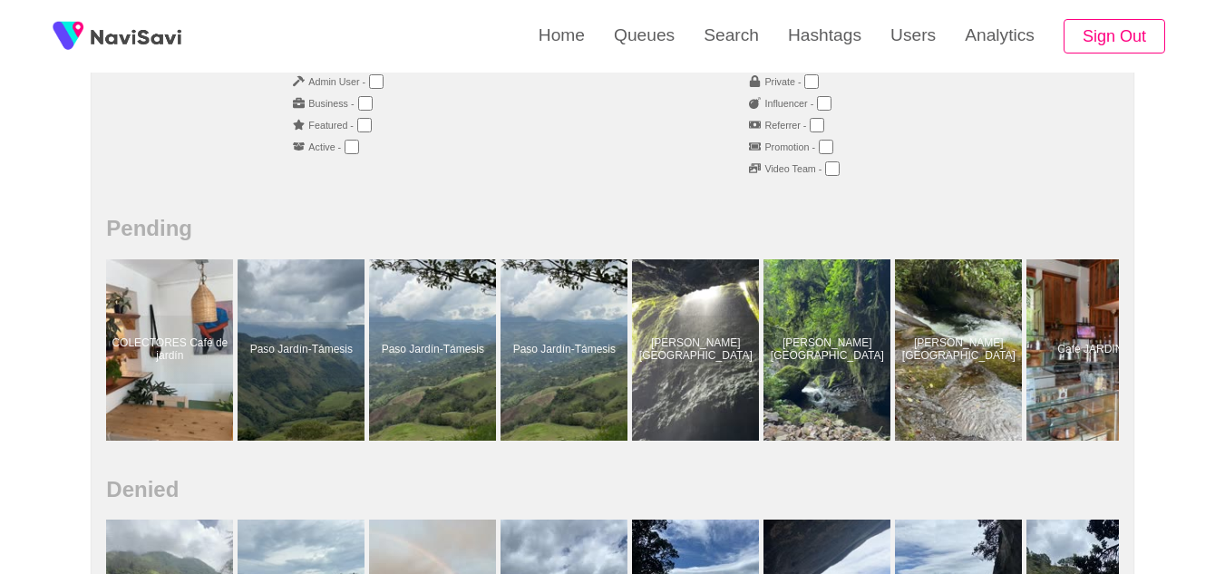
scroll to position [548, 0]
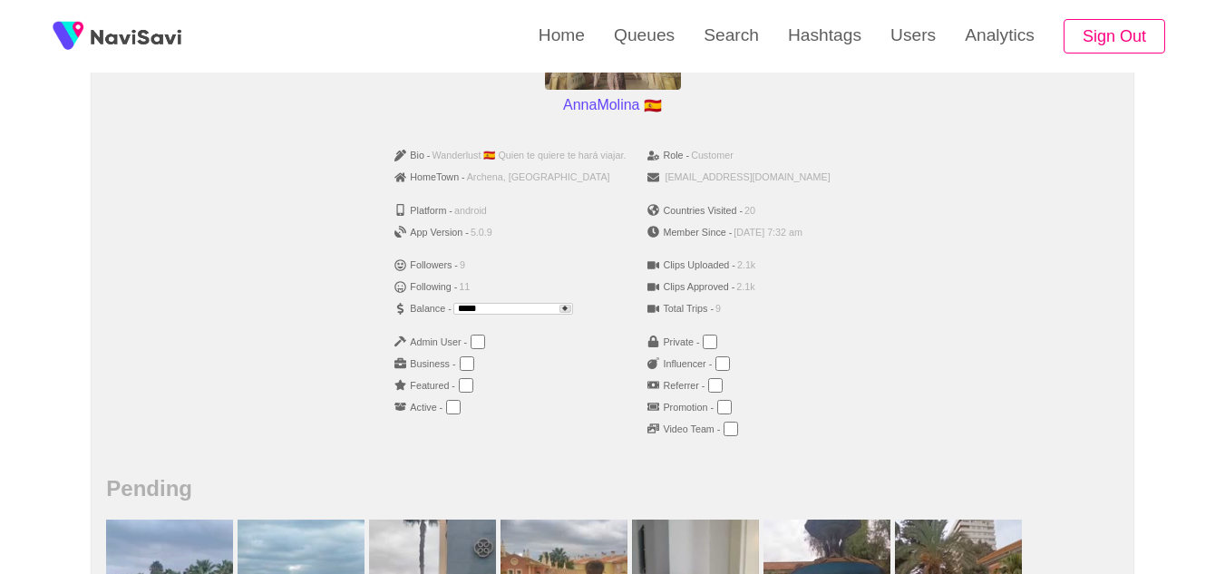
scroll to position [287, 0]
drag, startPoint x: 542, startPoint y: 305, endPoint x: 284, endPoint y: 340, distance: 260.9
click at [284, 340] on div "Bio - Wanderlust 🇪🇦 Quien te quiere te hará viajar. HomeTown - Archena, [GEOGRA…" at bounding box center [612, 297] width 1012 height 321
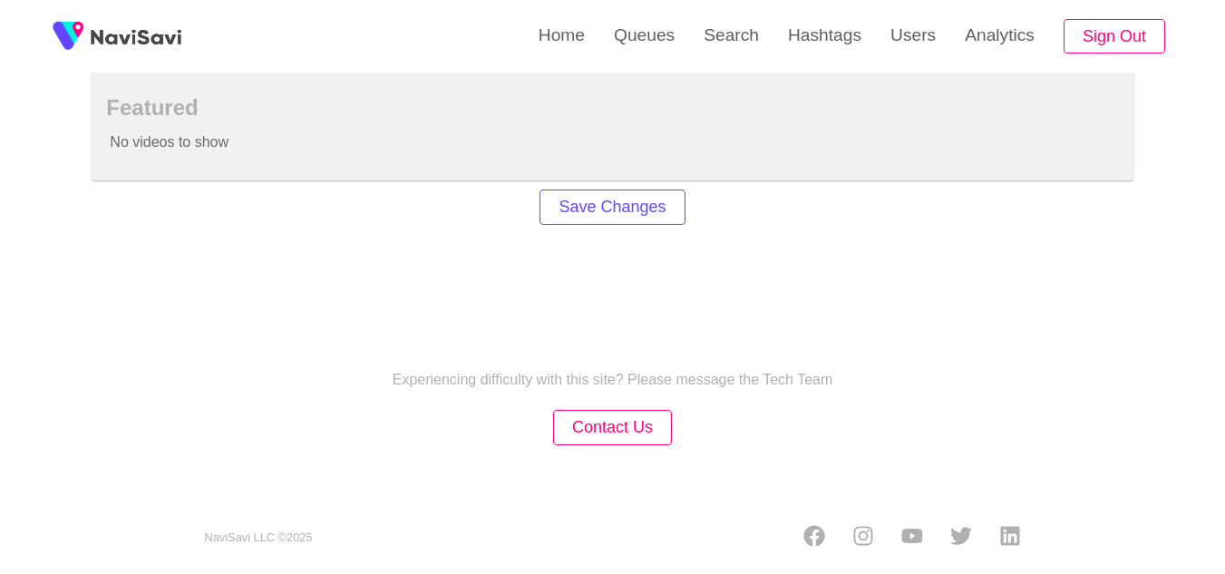
scroll to position [1456, 0]
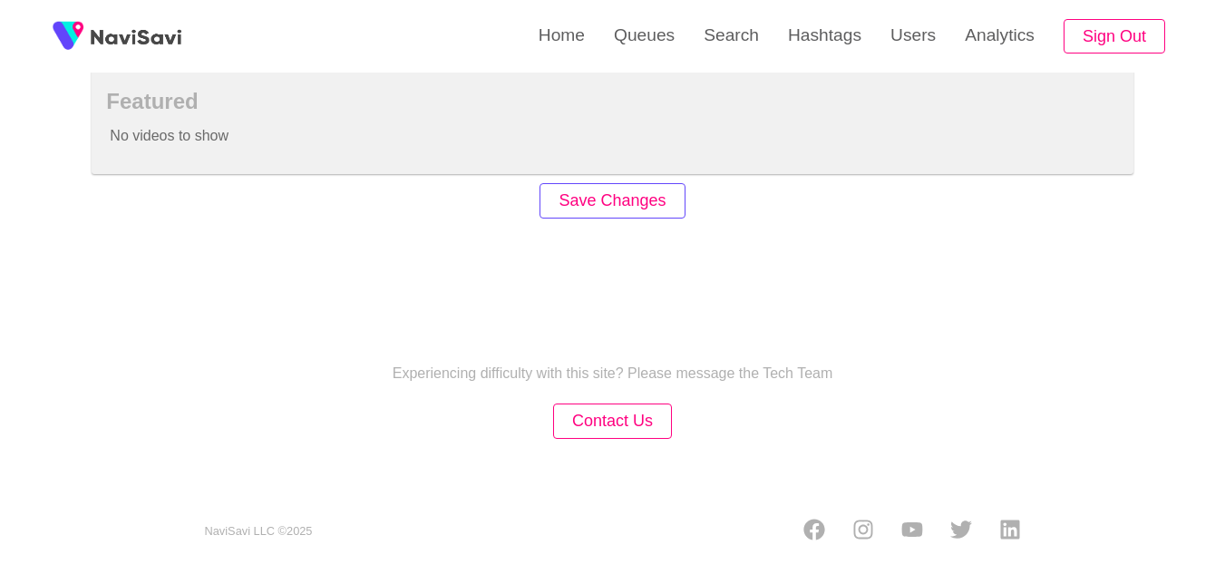
type input "***"
click at [596, 204] on button "Save Changes" at bounding box center [612, 200] width 145 height 35
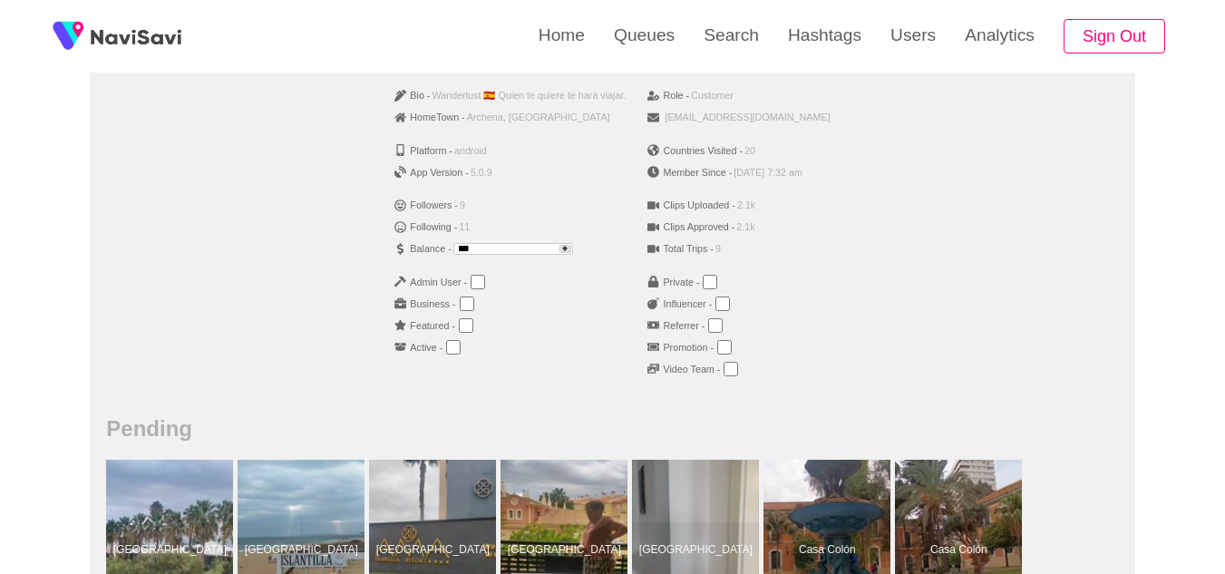
scroll to position [219, 0]
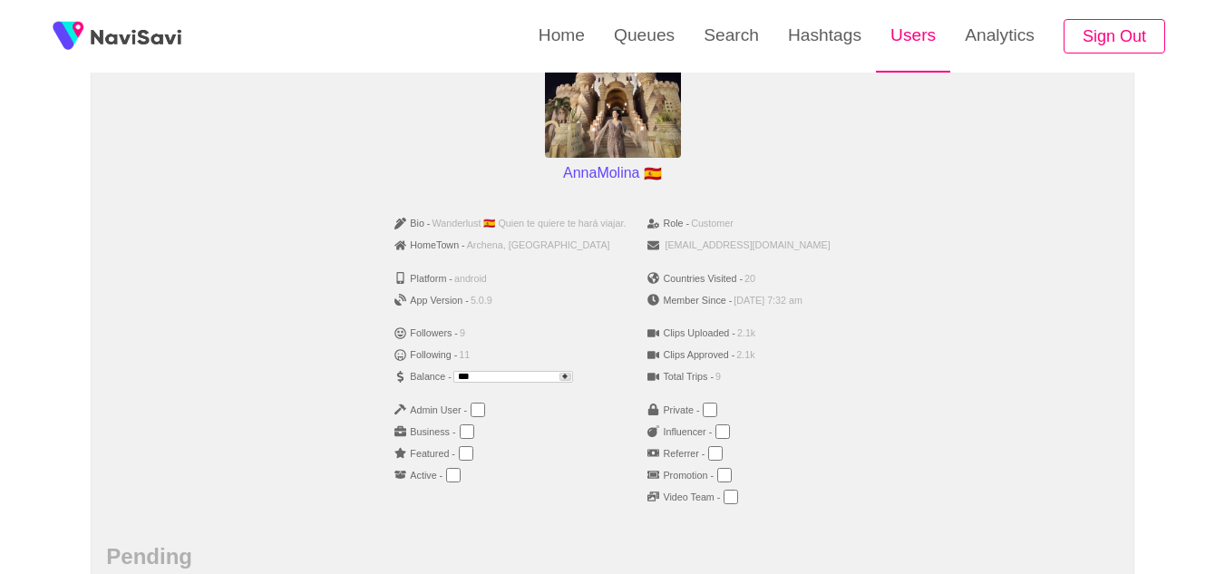
click at [905, 31] on link "Users" at bounding box center [913, 35] width 74 height 71
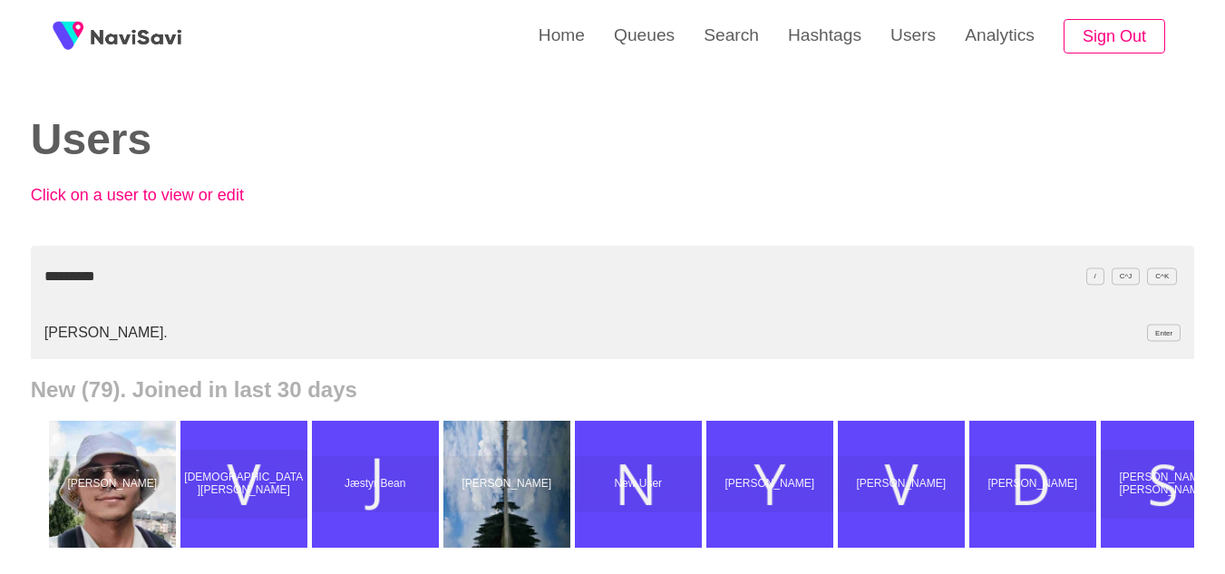
click at [74, 338] on li "[PERSON_NAME]. Enter" at bounding box center [612, 333] width 1163 height 53
type input "*********"
